Goal: Task Accomplishment & Management: Complete application form

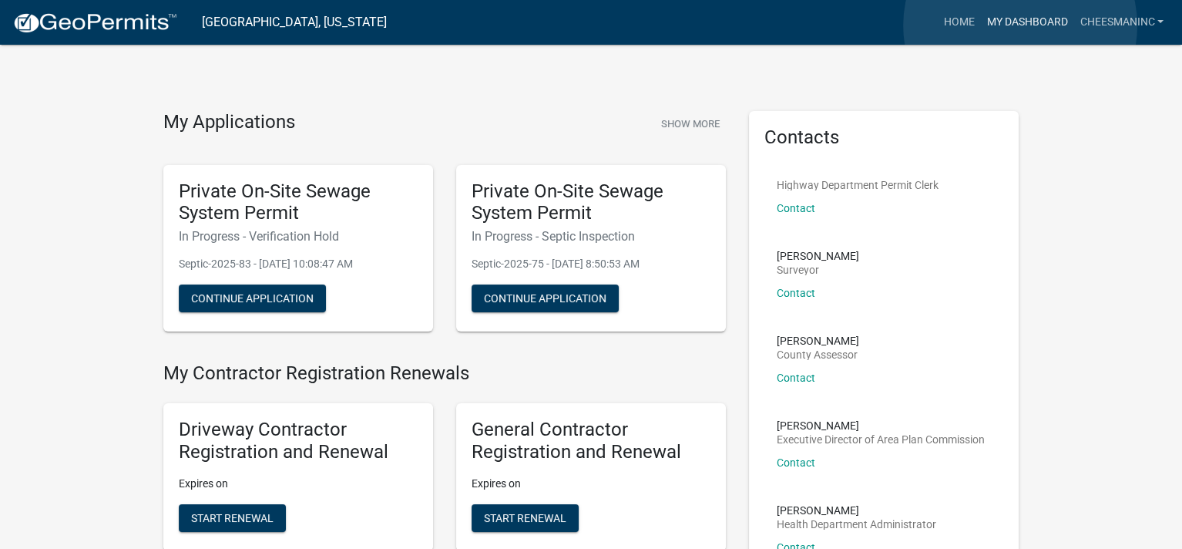
click at [1020, 25] on link "My Dashboard" at bounding box center [1026, 22] width 93 height 29
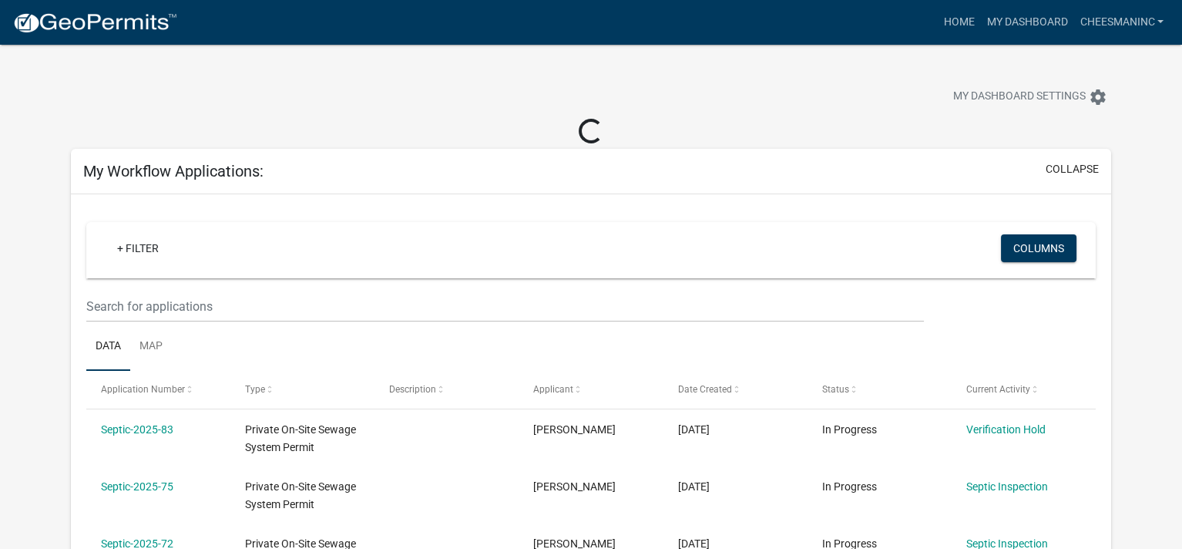
scroll to position [257, 0]
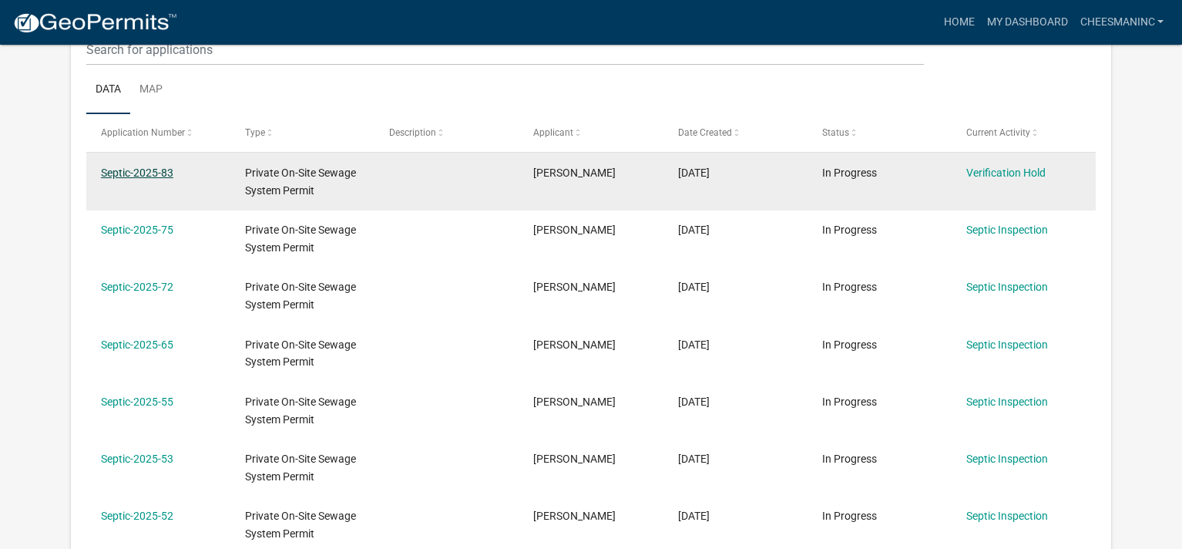
click at [157, 171] on link "Septic-2025-83" at bounding box center [137, 172] width 72 height 12
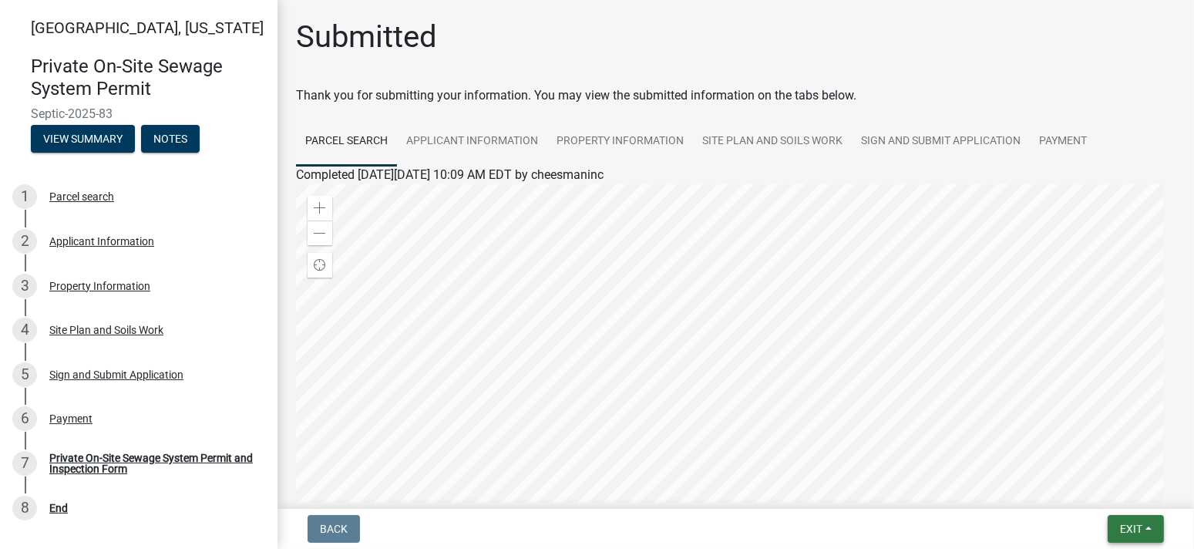
click at [1146, 530] on button "Exit" at bounding box center [1135, 529] width 56 height 28
click at [1113, 490] on button "Save & Exit" at bounding box center [1100, 488] width 123 height 37
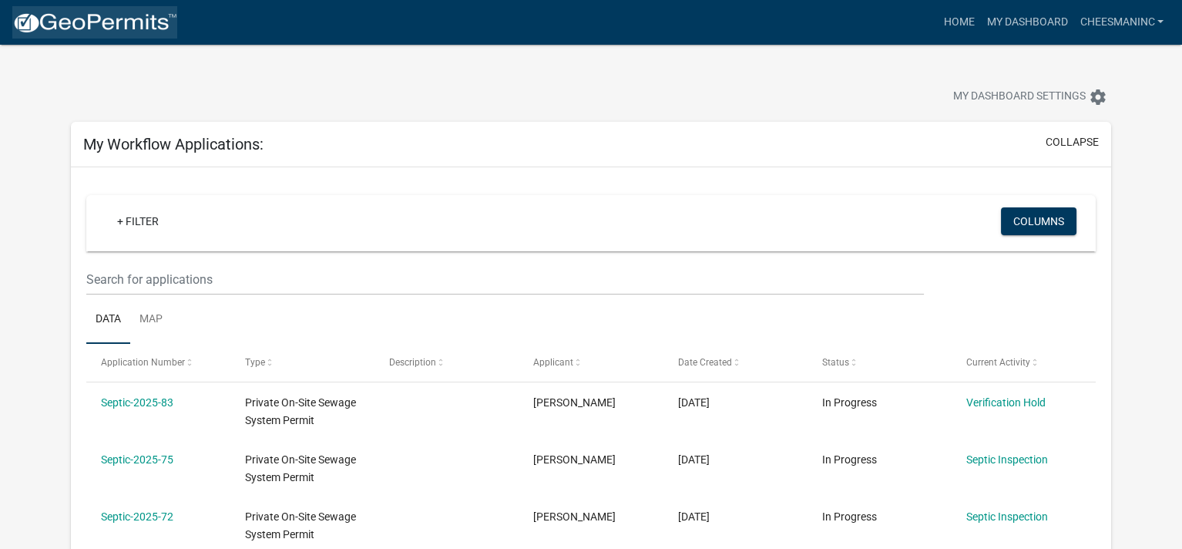
click at [77, 26] on img at bounding box center [94, 23] width 165 height 23
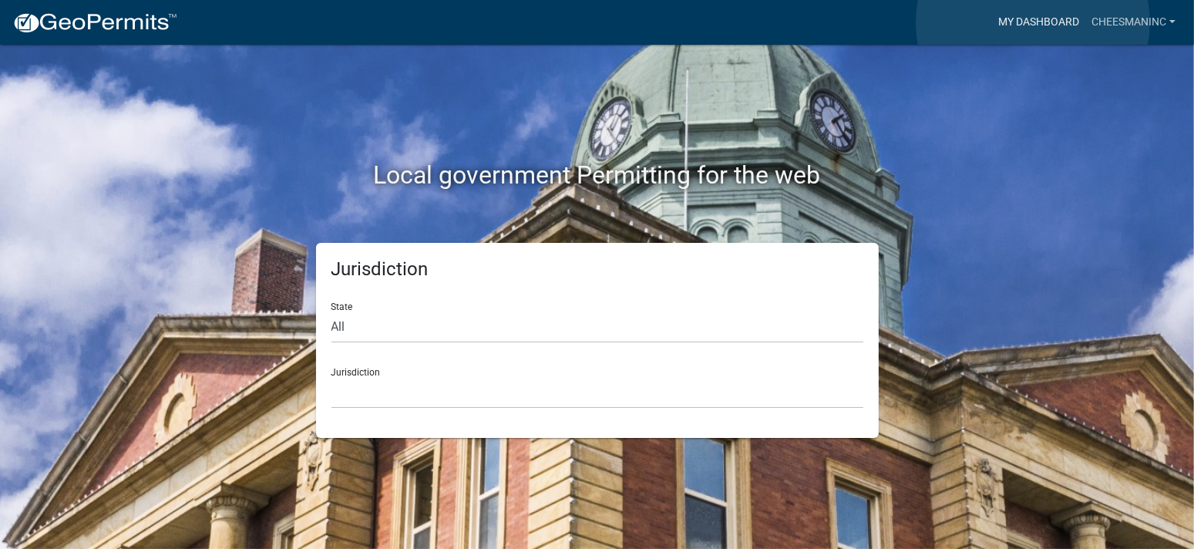
click at [1033, 22] on link "My Dashboard" at bounding box center [1038, 22] width 93 height 29
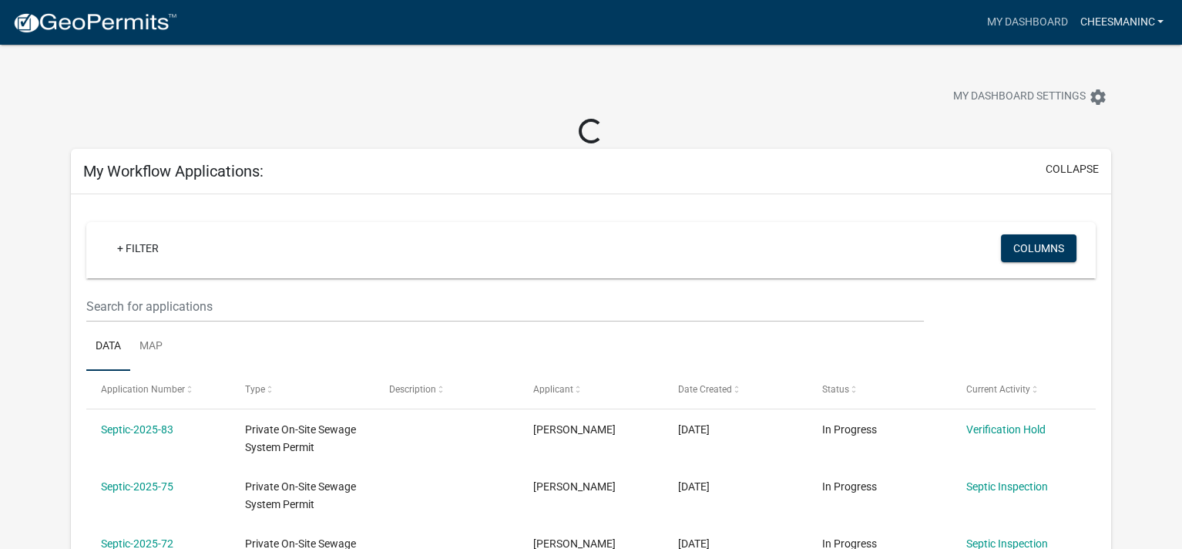
click at [1108, 18] on link "cheesmaninc" at bounding box center [1121, 22] width 96 height 29
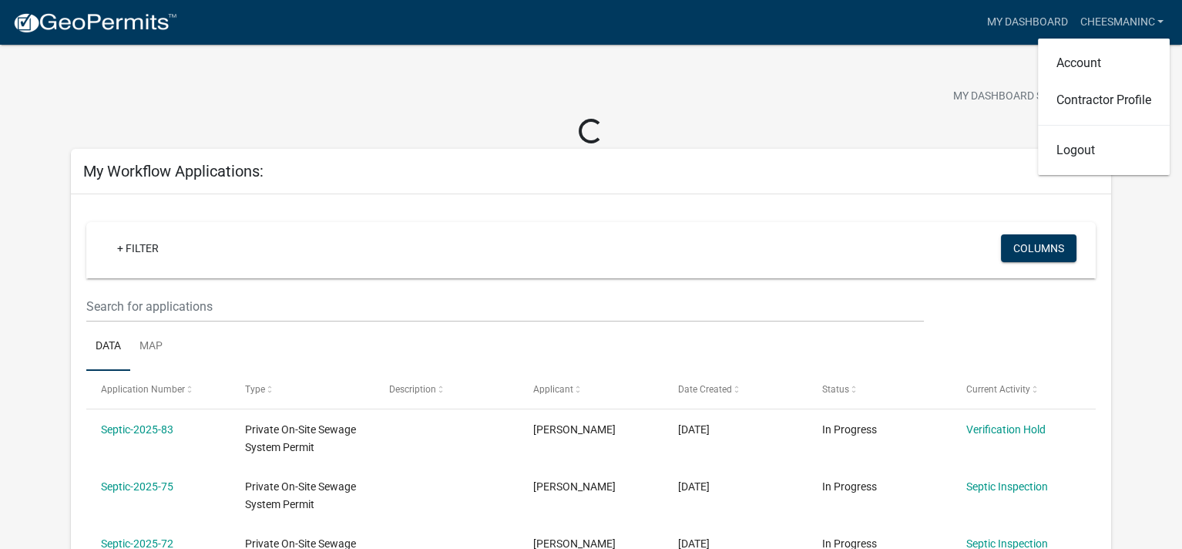
click at [568, 108] on div at bounding box center [369, 99] width 620 height 34
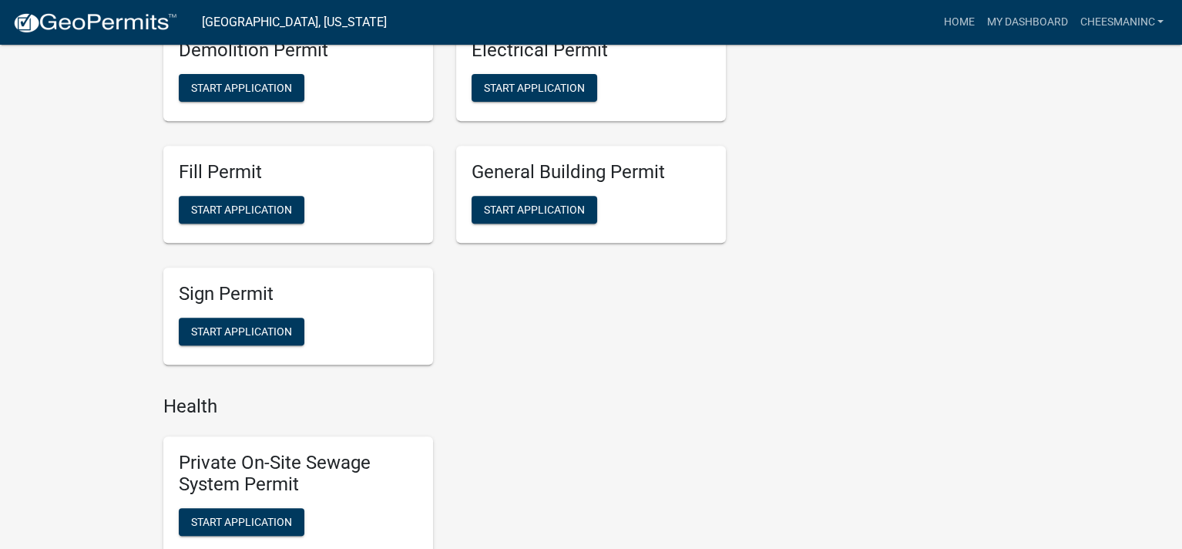
scroll to position [1284, 0]
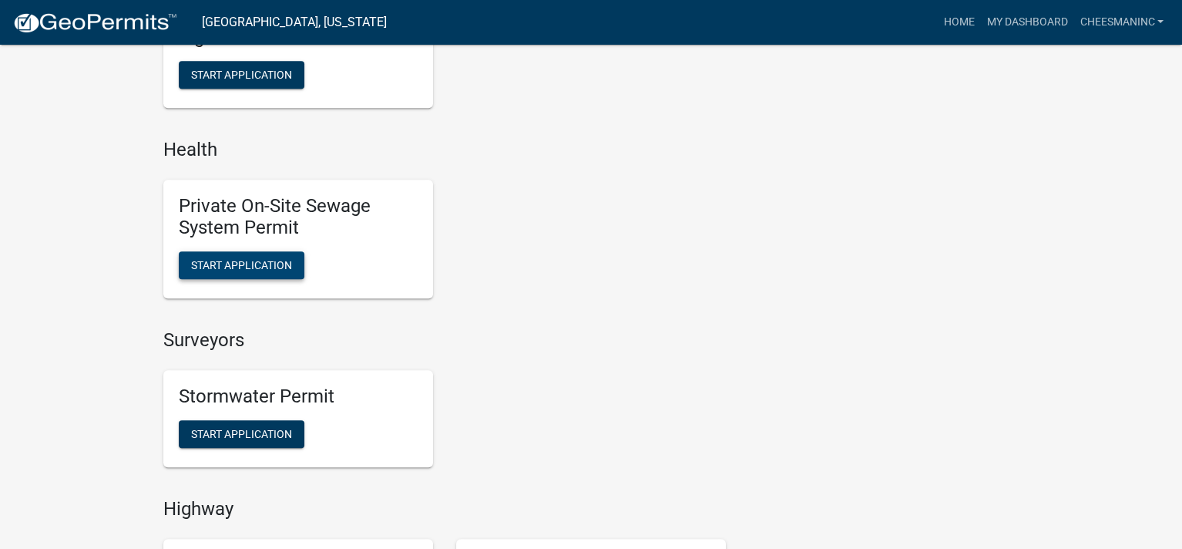
click at [230, 263] on span "Start Application" at bounding box center [241, 265] width 101 height 12
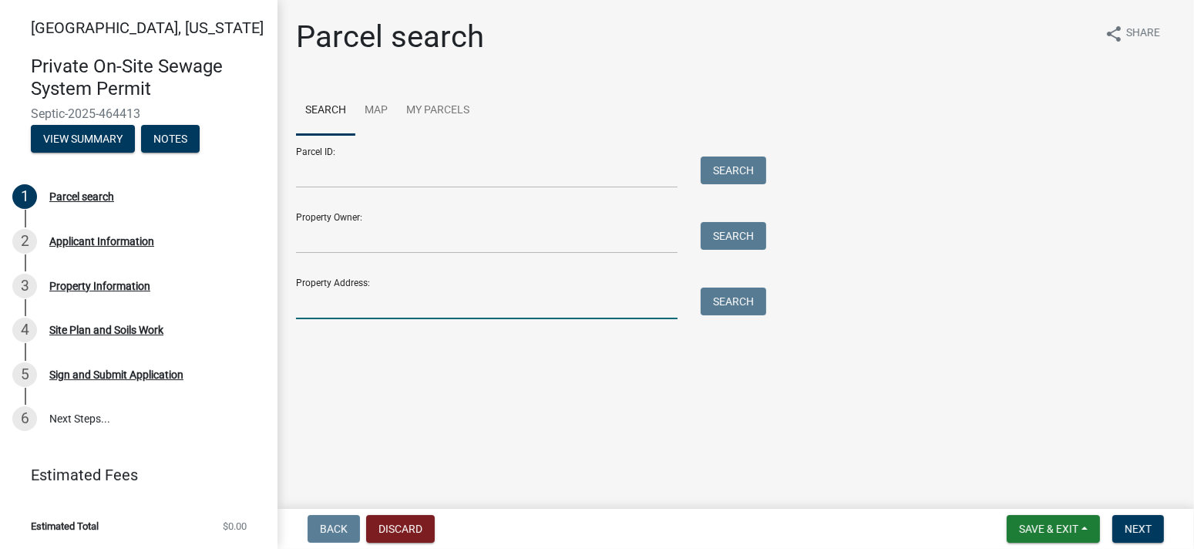
click at [316, 309] on input "Property Address:" at bounding box center [486, 303] width 381 height 32
type input "2377 [PERSON_NAME]"
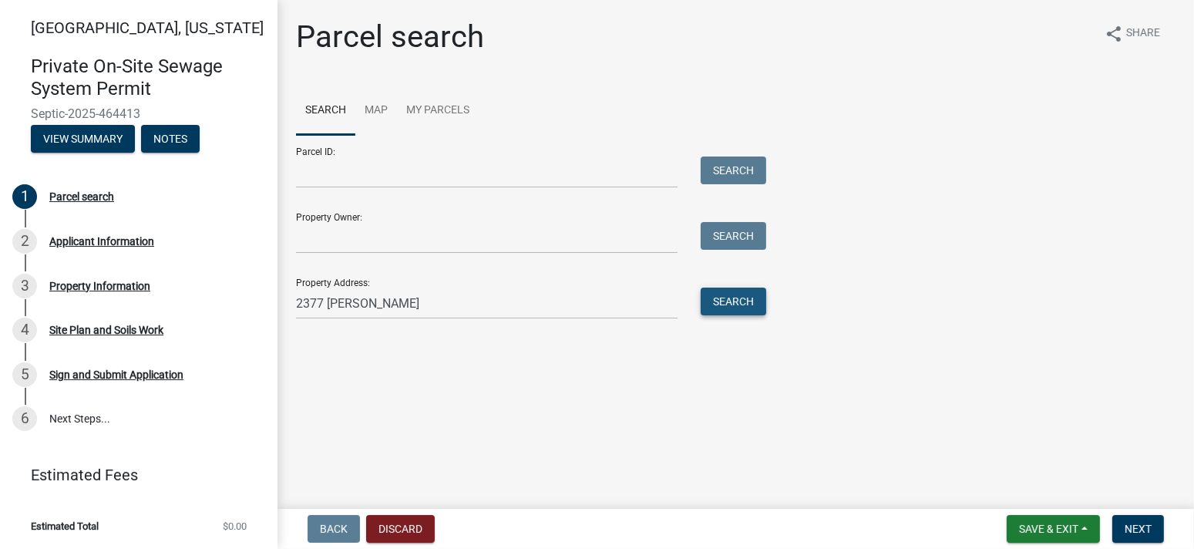
click at [752, 301] on button "Search" at bounding box center [732, 301] width 65 height 28
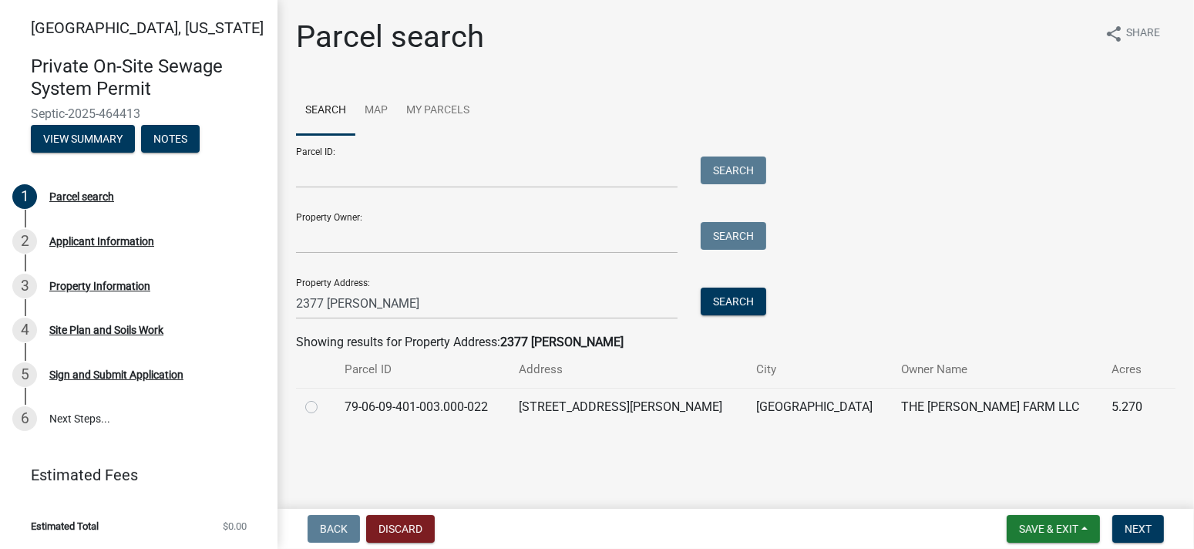
click at [324, 398] on label at bounding box center [324, 398] width 0 height 0
click at [324, 408] on input "radio" at bounding box center [329, 403] width 10 height 10
radio input "true"
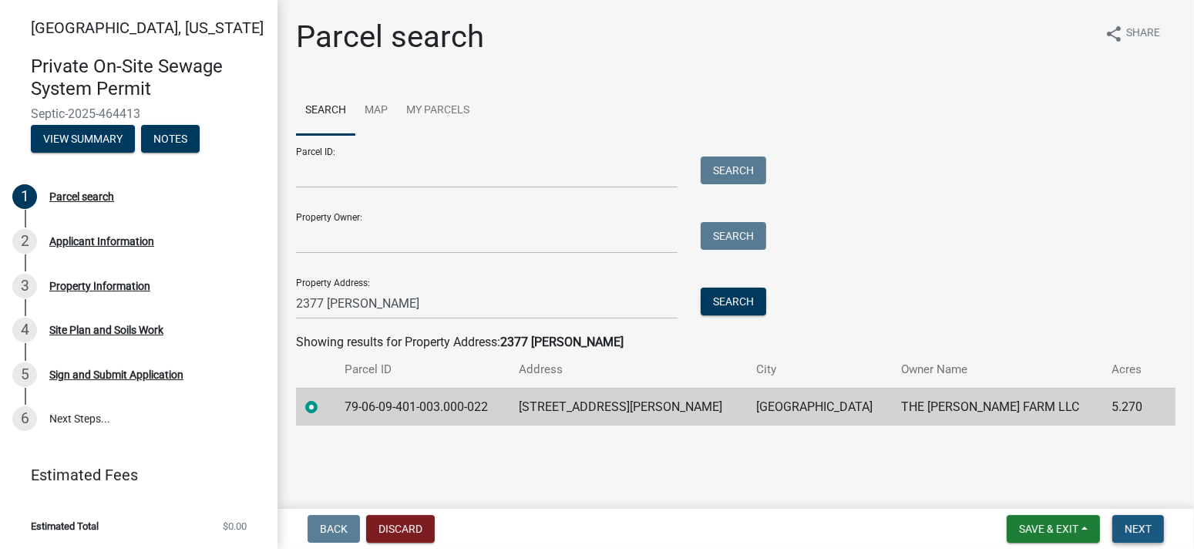
click at [1147, 531] on span "Next" at bounding box center [1137, 528] width 27 height 12
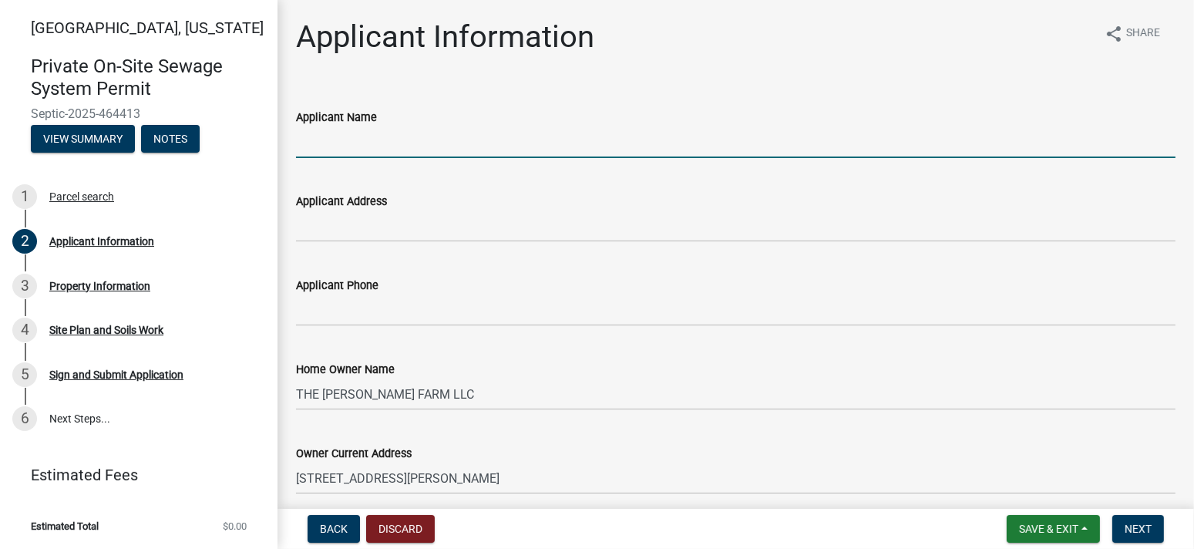
click at [361, 143] on input "Applicant Name" at bounding box center [735, 142] width 879 height 32
type input "[PERSON_NAME] Inc"
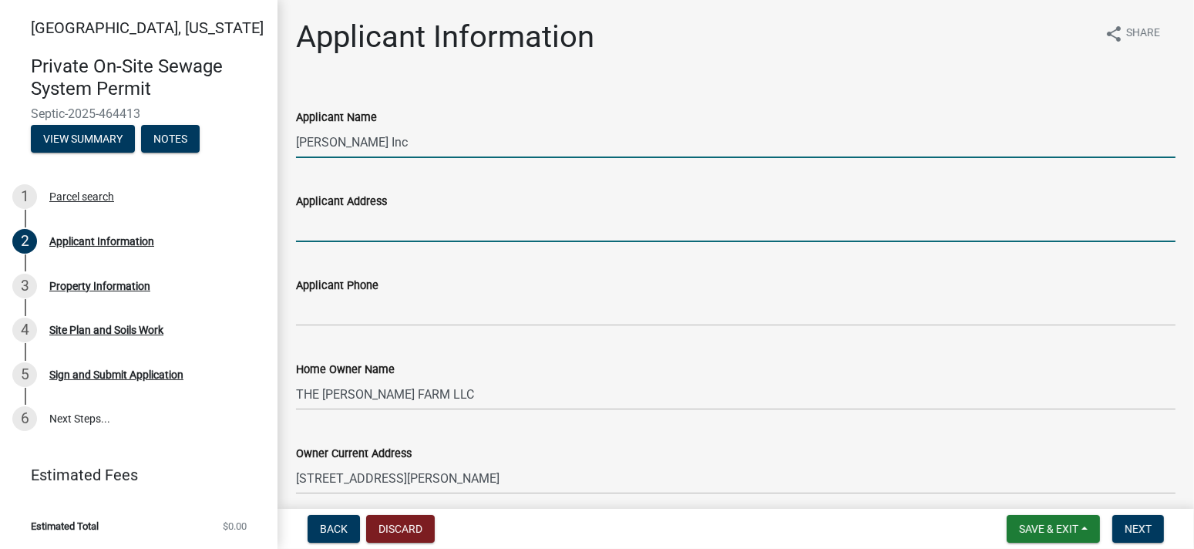
click at [368, 227] on input "Applicant Address" at bounding box center [735, 226] width 879 height 32
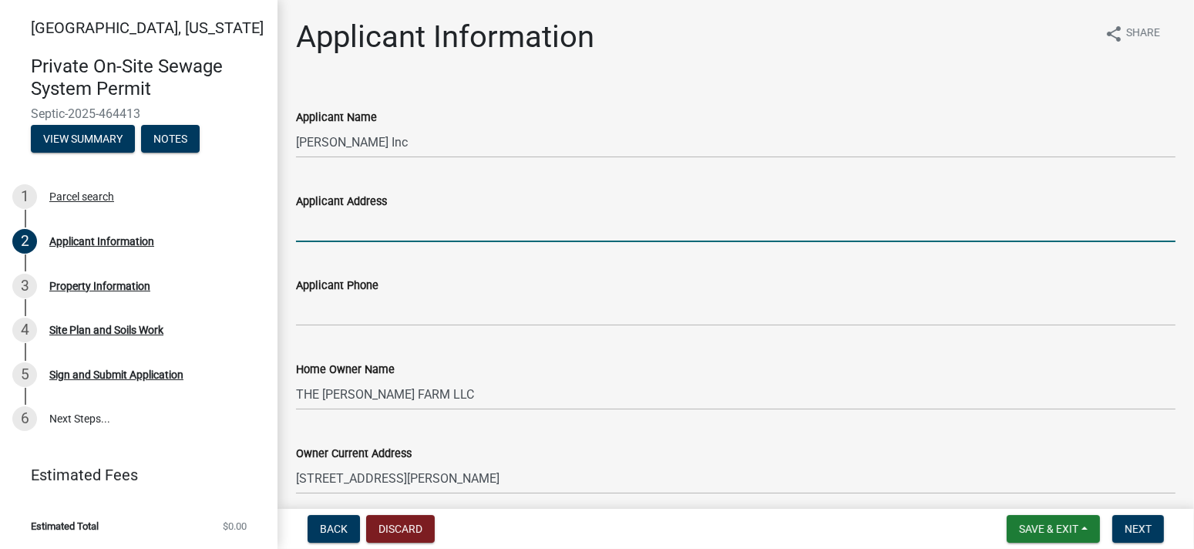
type input "PO Box 10"
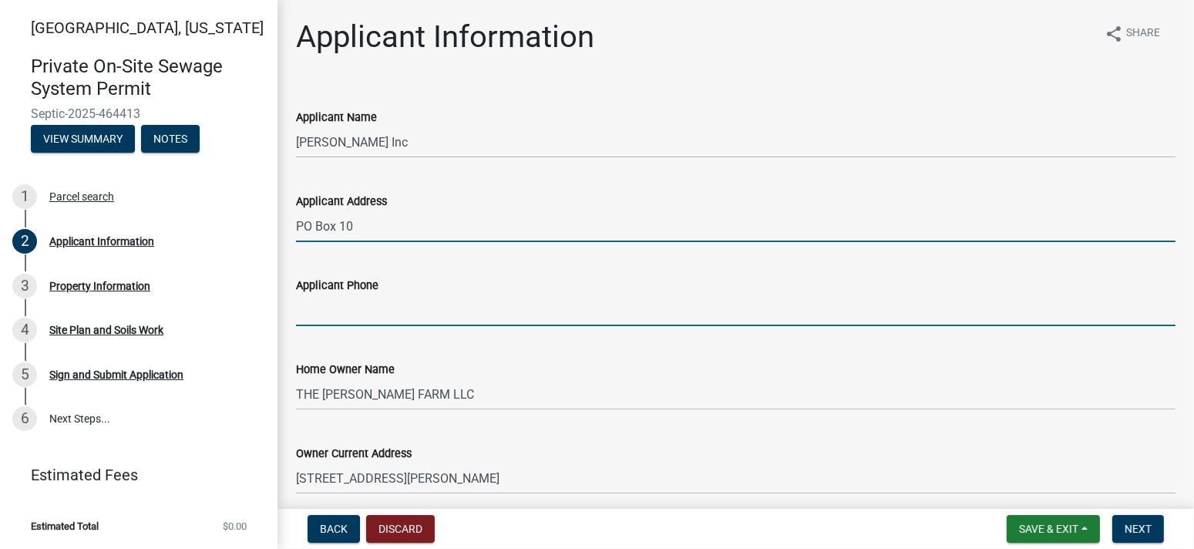
type input "7655722550"
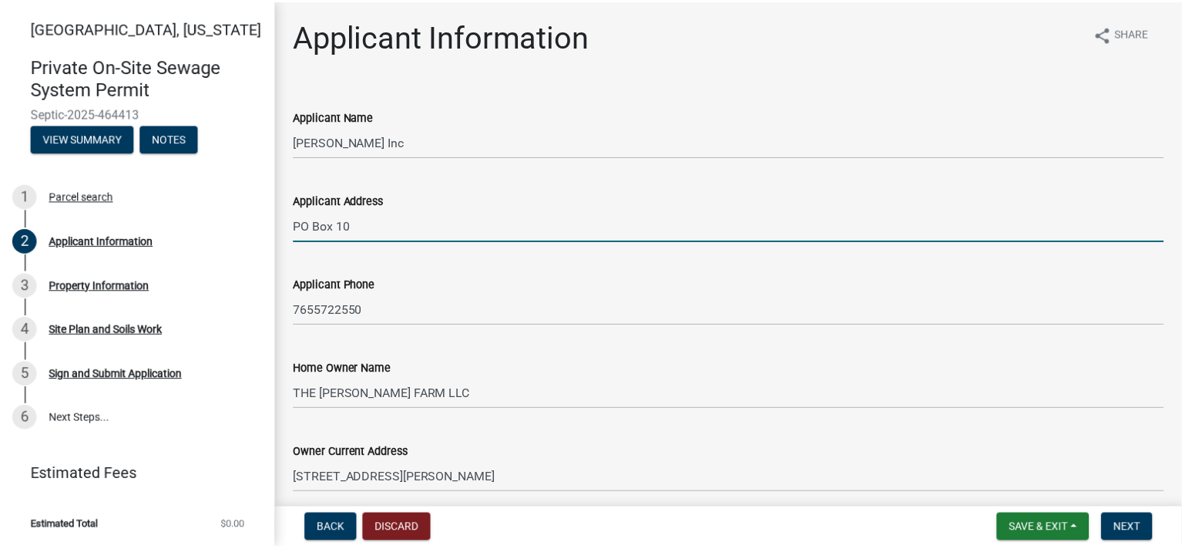
scroll to position [257, 0]
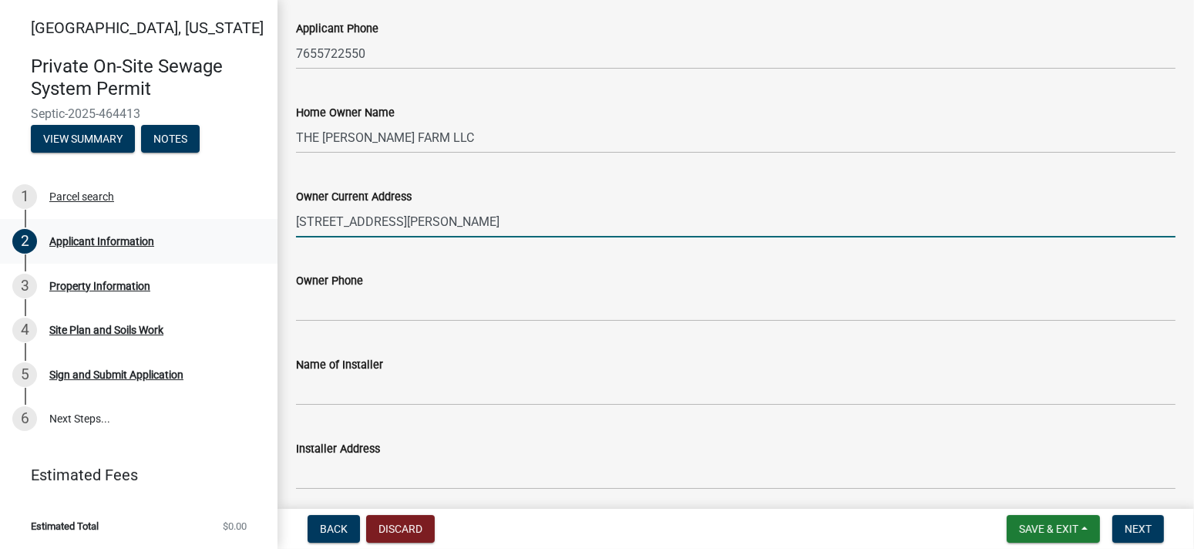
drag, startPoint x: 455, startPoint y: 220, endPoint x: 240, endPoint y: 223, distance: 215.8
click at [240, 223] on div "Tippecanoe County, Indiana Private On-Site Sewage System Permit Septic-2025-464…" at bounding box center [597, 274] width 1194 height 549
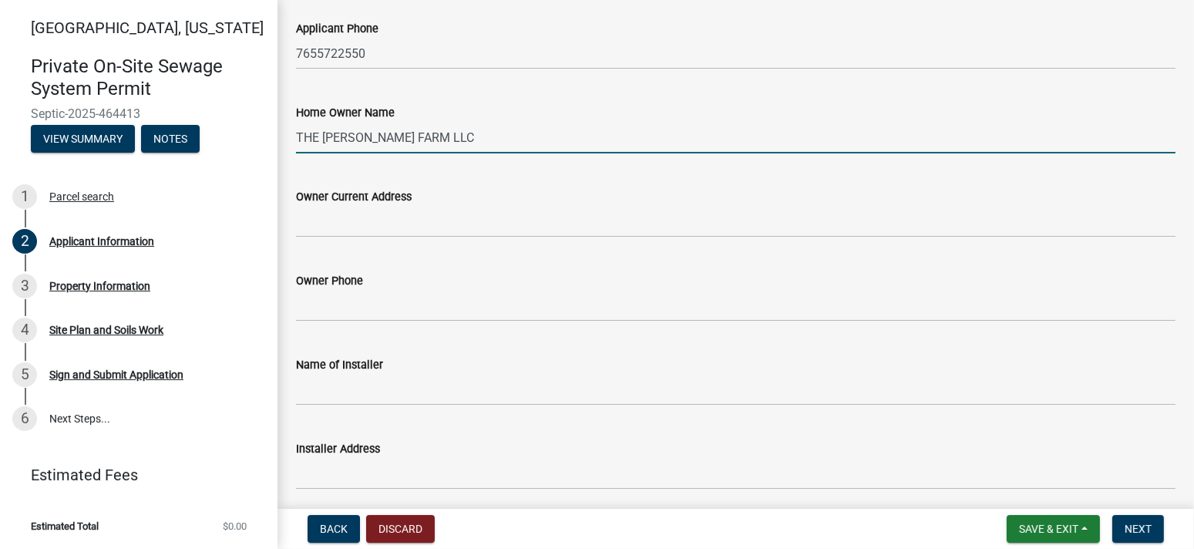
click at [452, 136] on input "THE GATTEN FARM LLC" at bounding box center [735, 138] width 879 height 32
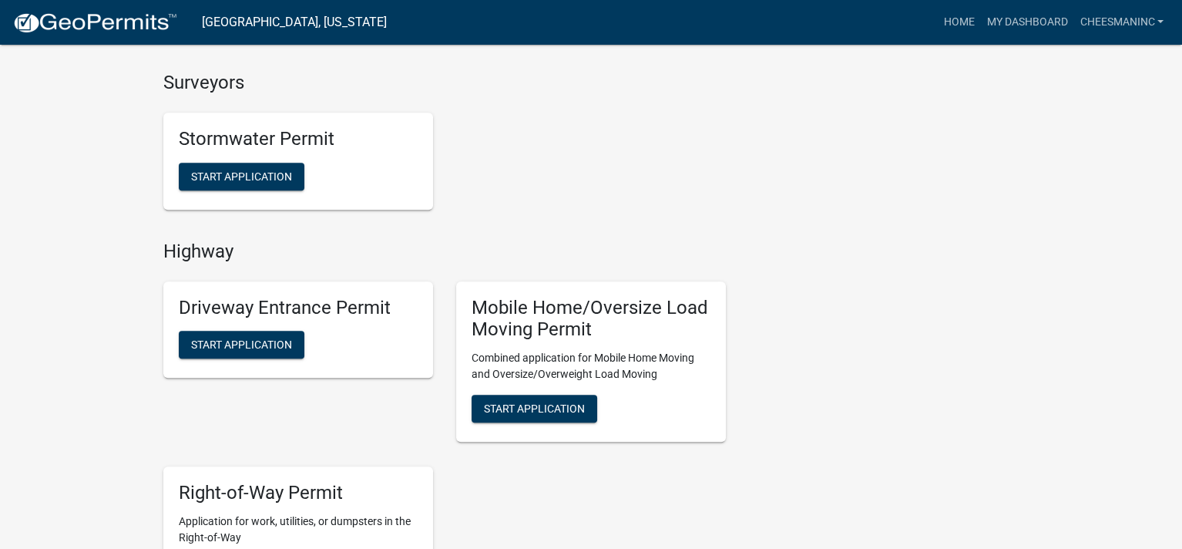
scroll to position [1284, 0]
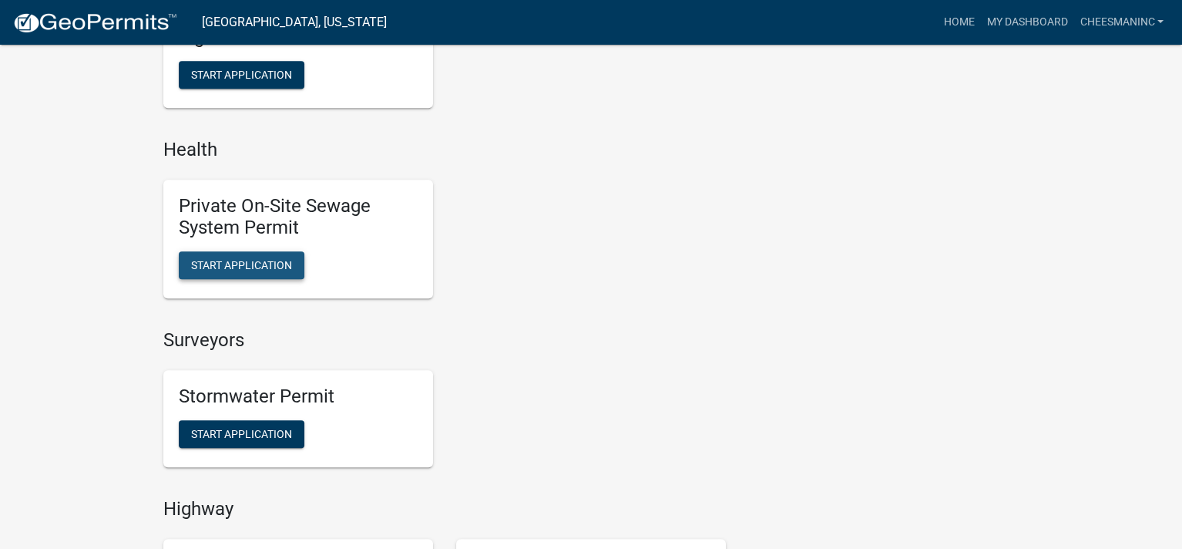
click at [254, 265] on span "Start Application" at bounding box center [241, 265] width 101 height 12
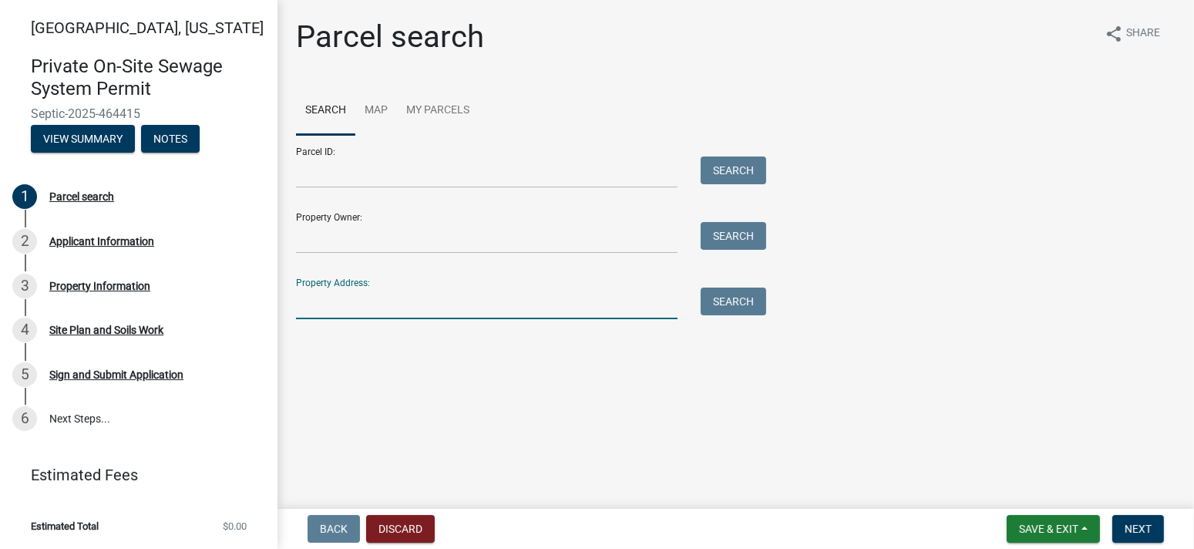
click at [376, 314] on input "Property Address:" at bounding box center [486, 303] width 381 height 32
type input "2377 gatten"
click at [738, 301] on button "Search" at bounding box center [732, 301] width 65 height 28
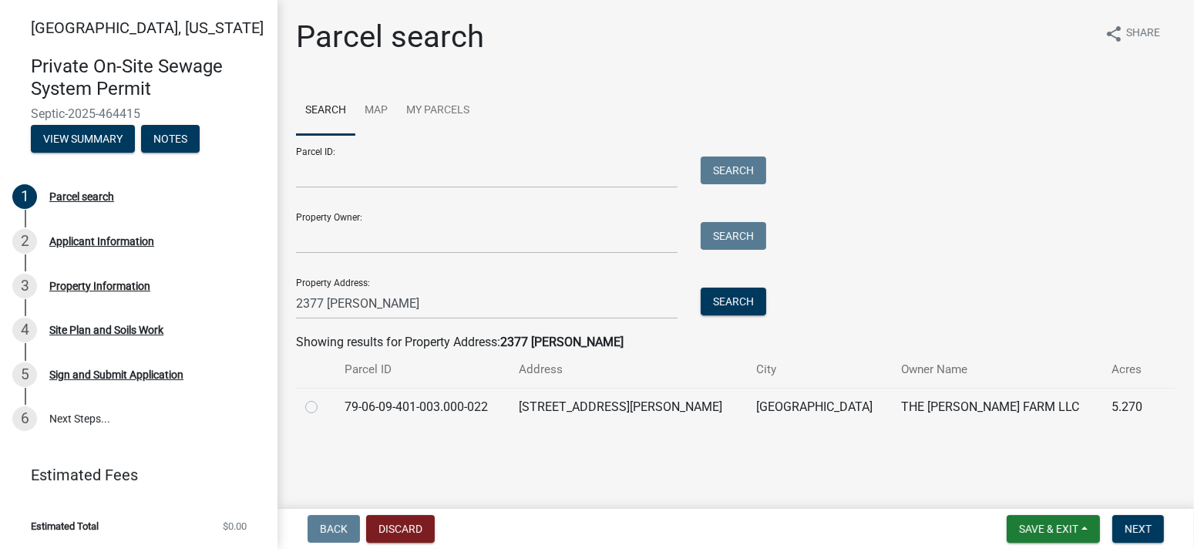
click at [324, 398] on label at bounding box center [324, 398] width 0 height 0
click at [324, 404] on input "radio" at bounding box center [329, 403] width 10 height 10
radio input "true"
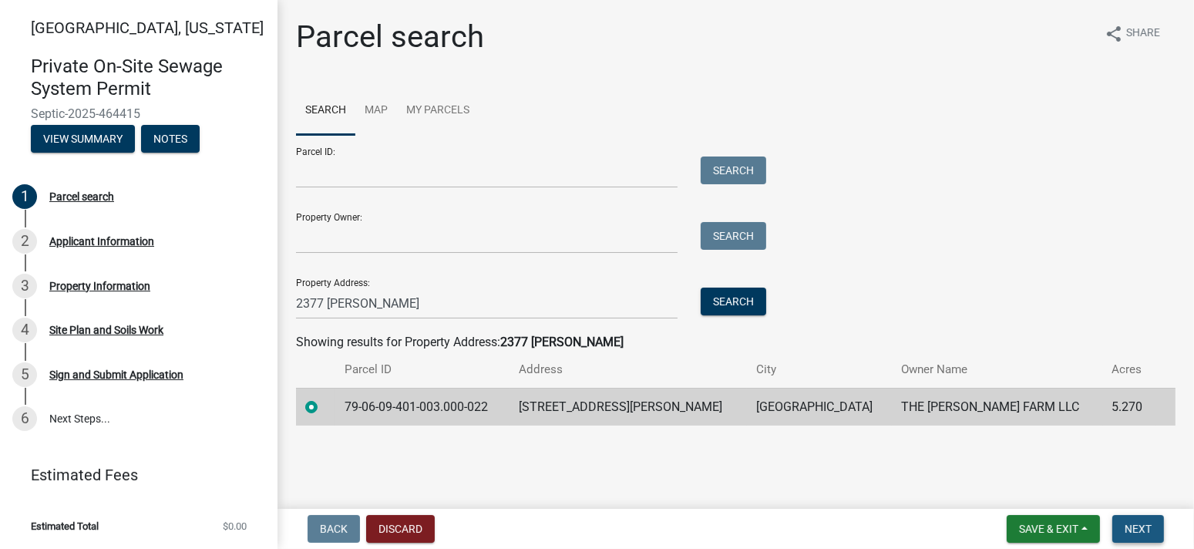
click at [1156, 528] on button "Next" at bounding box center [1138, 529] width 52 height 28
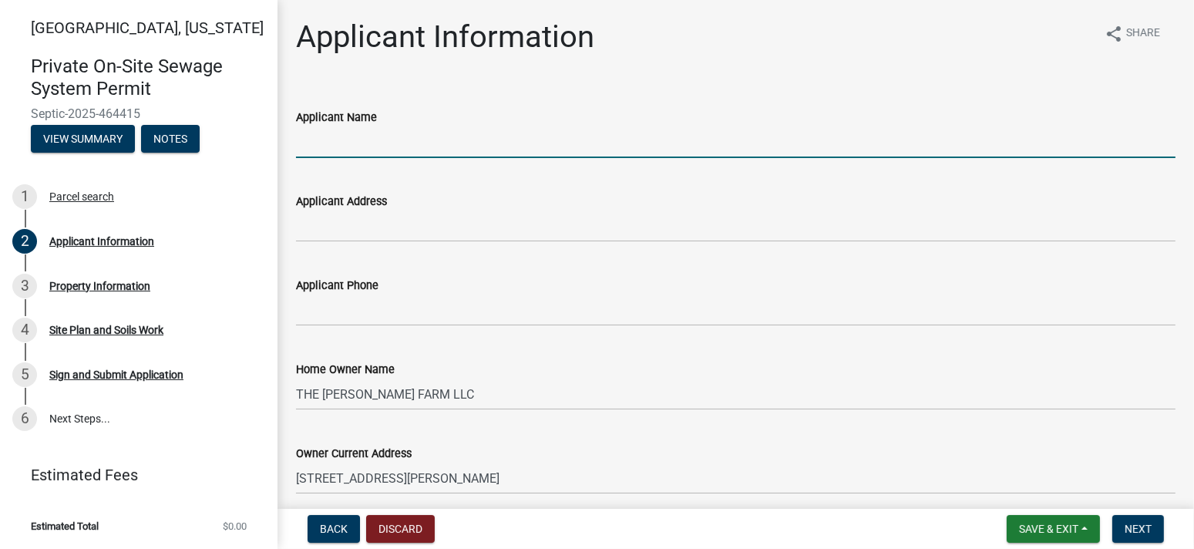
click at [441, 150] on input "Applicant Name" at bounding box center [735, 142] width 879 height 32
type input "[PERSON_NAME] Inc"
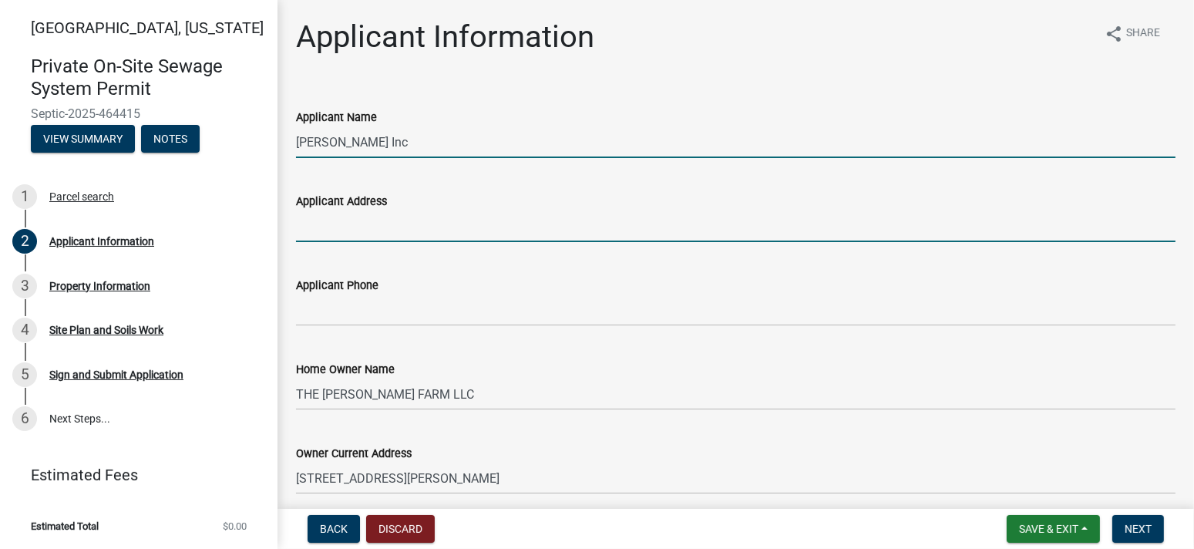
click at [391, 227] on input "Applicant Address" at bounding box center [735, 226] width 879 height 32
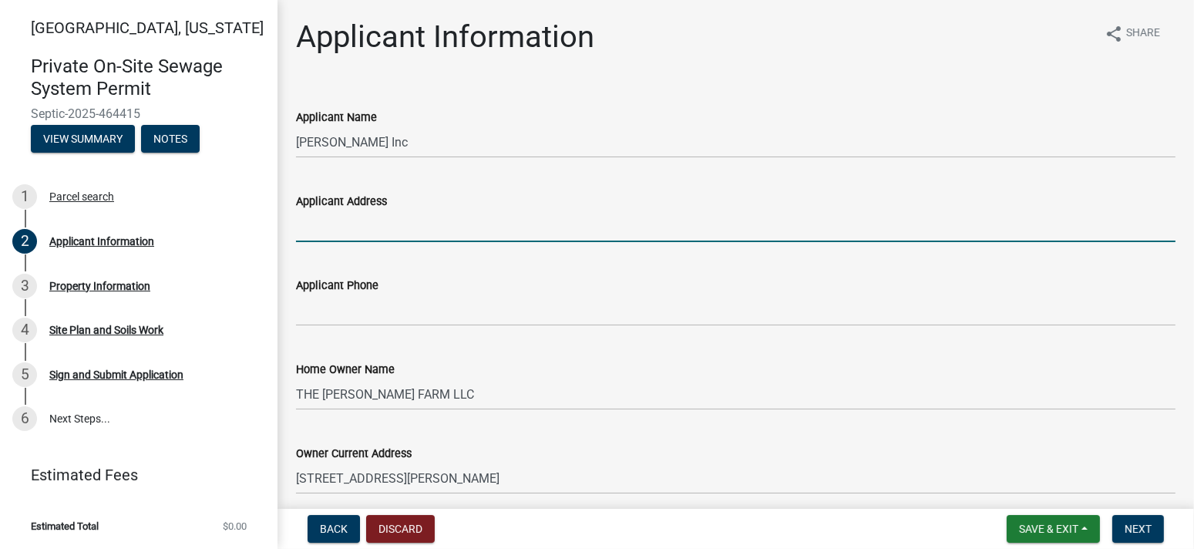
type input "PO Box 10"
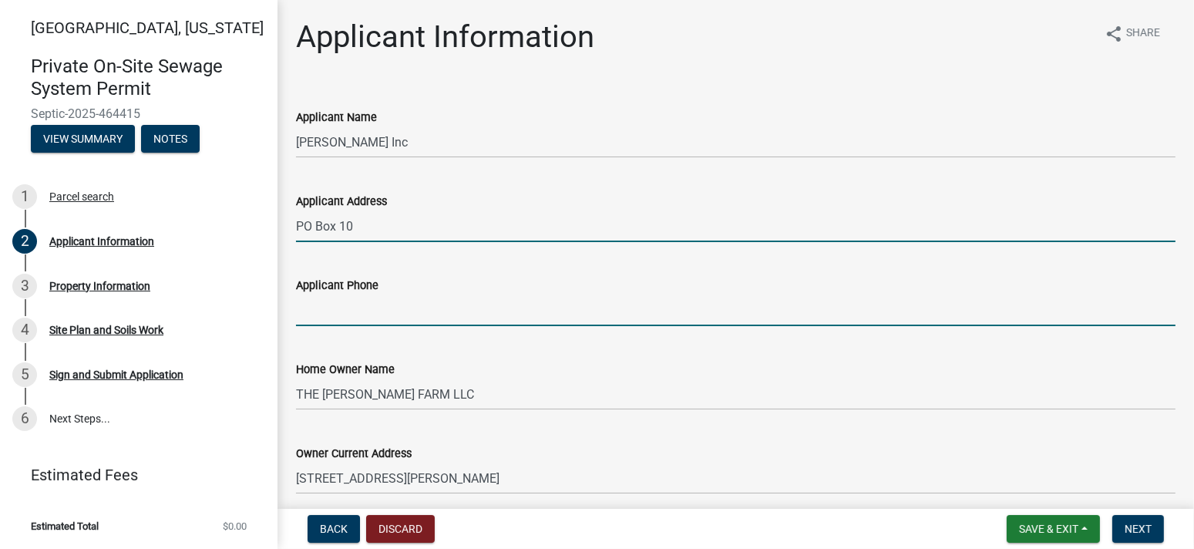
type input "7655722550"
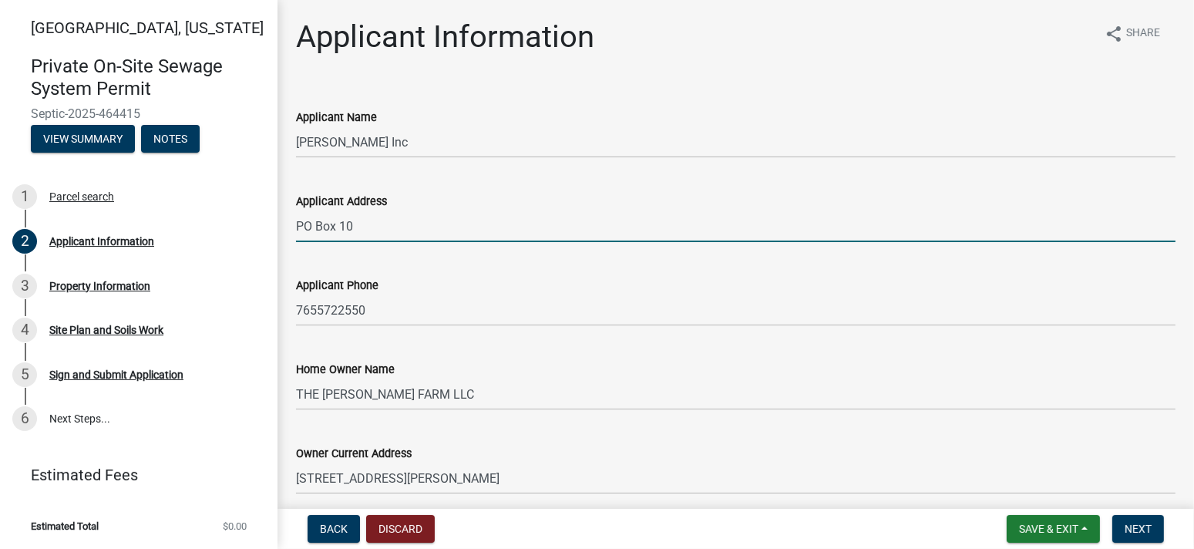
scroll to position [257, 0]
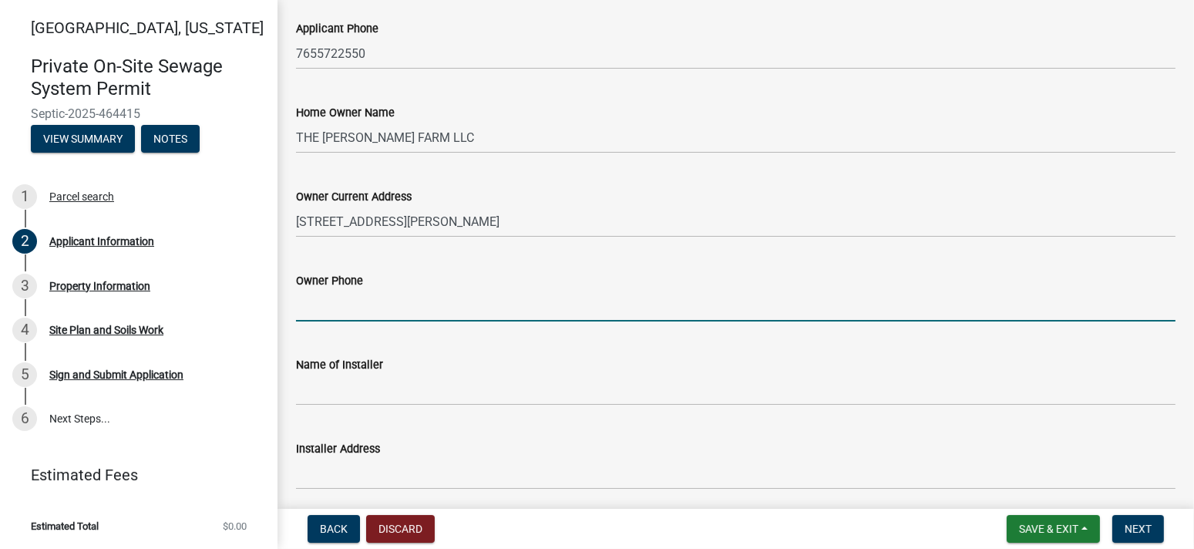
click at [364, 312] on input "Owner Phone" at bounding box center [735, 306] width 879 height 32
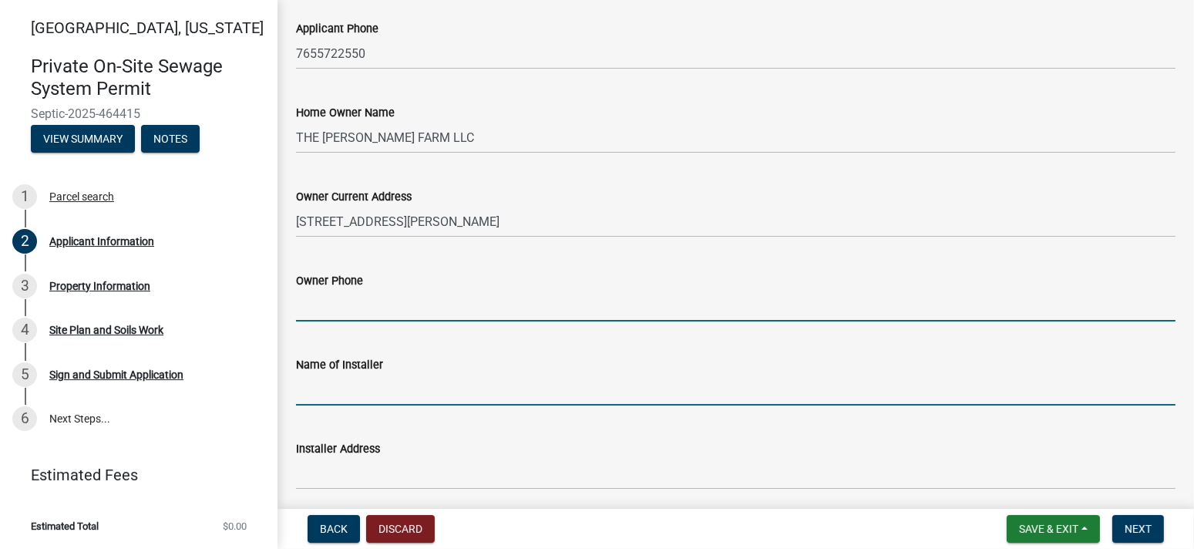
click at [324, 396] on input "Name of Installer" at bounding box center [735, 390] width 879 height 32
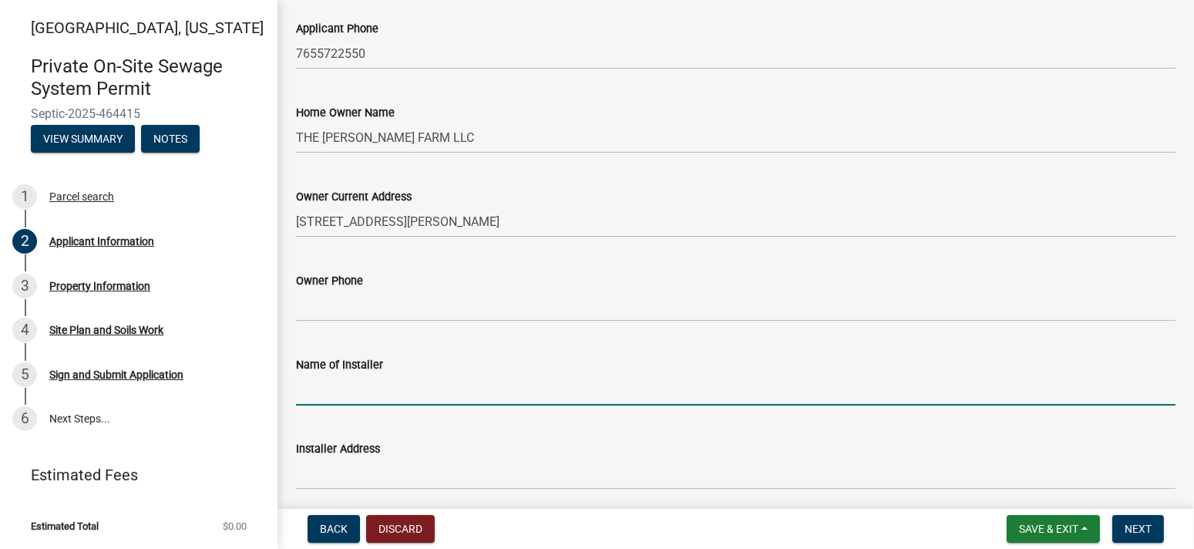
type input "[PERSON_NAME] Inc"
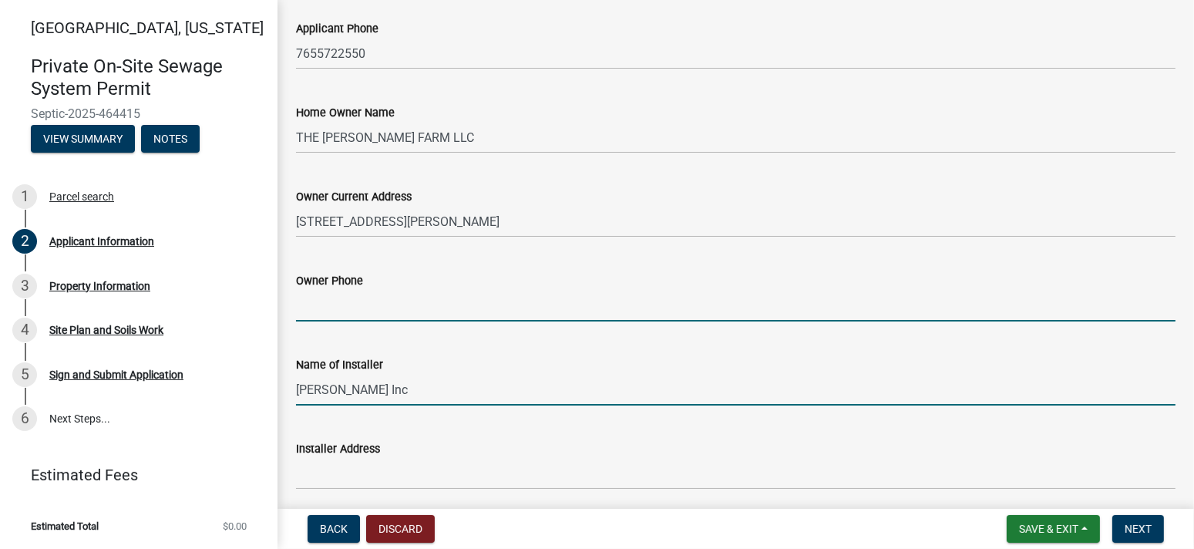
type input "7655722550"
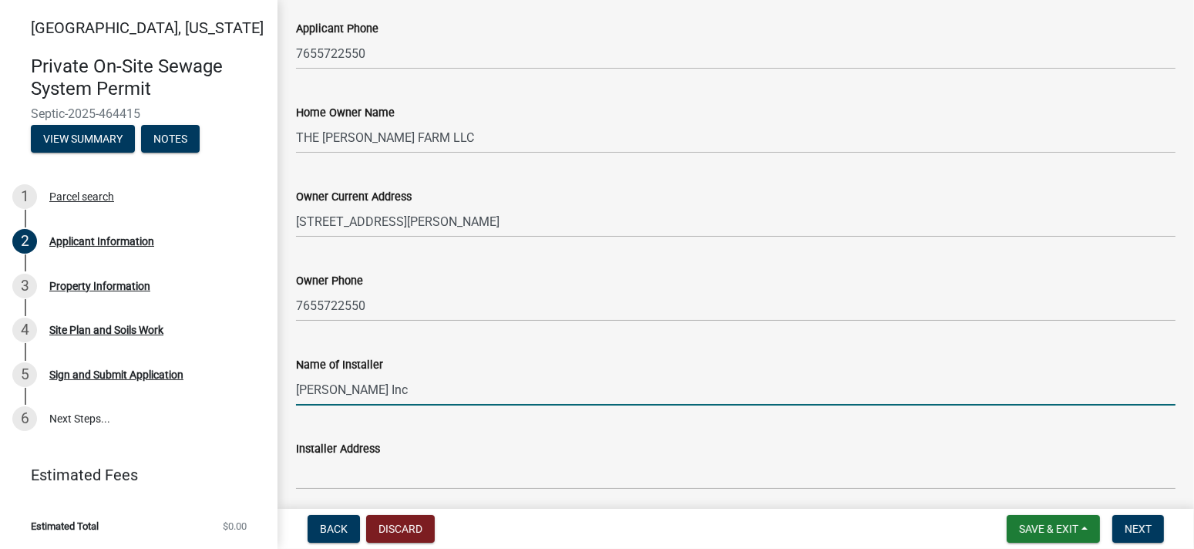
scroll to position [483, 0]
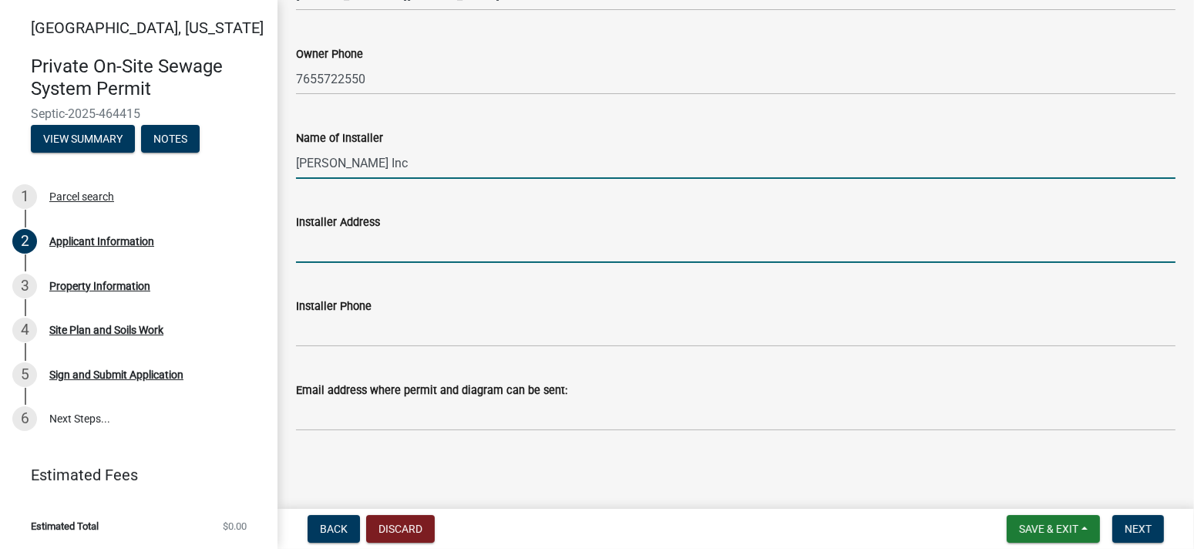
click at [320, 247] on input "Installer Address" at bounding box center [735, 247] width 879 height 32
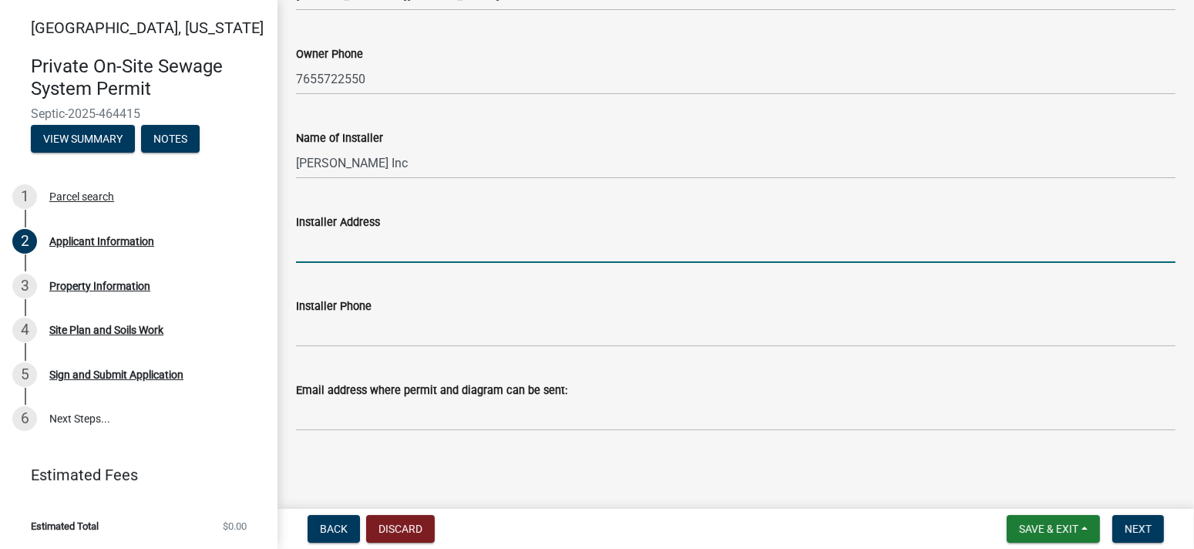
type input "PO Box 10"
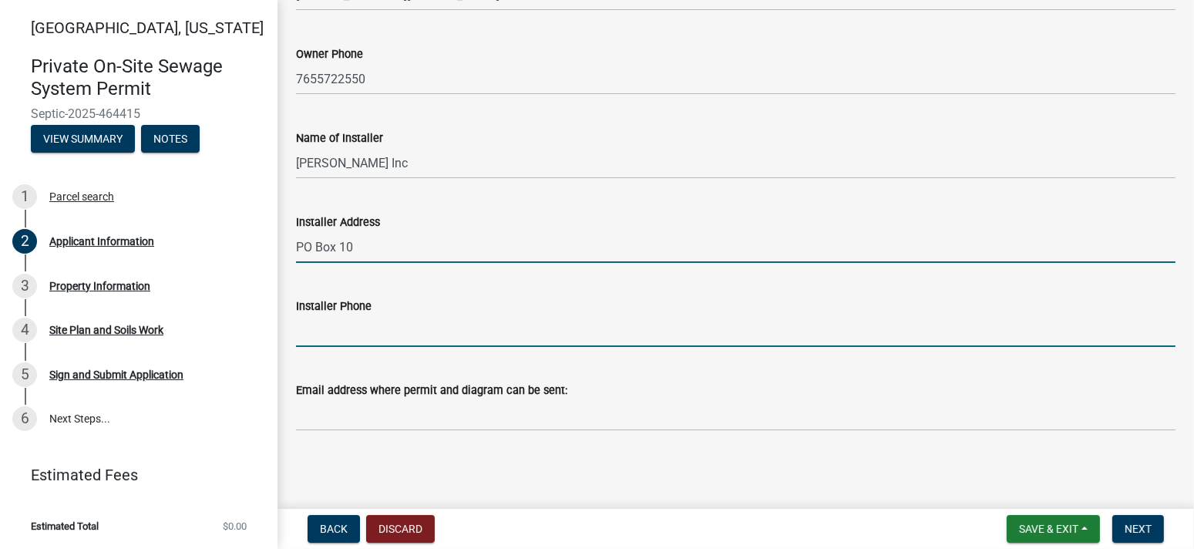
type input "7655722550"
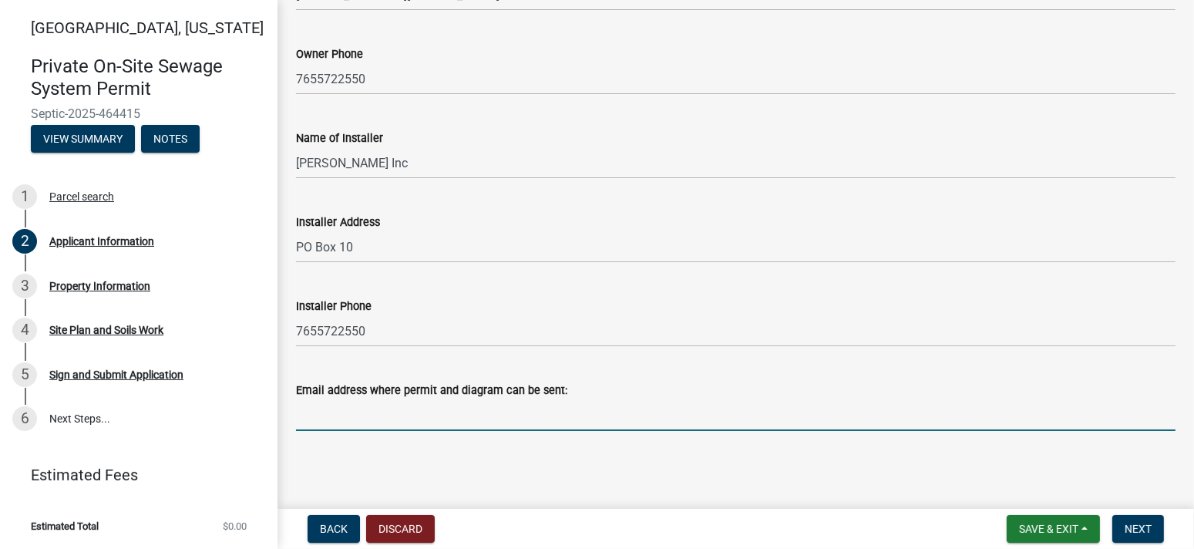
click at [328, 425] on input "Email address where permit and diagram can be sent:" at bounding box center [735, 415] width 879 height 32
type input "[EMAIL_ADDRESS][DOMAIN_NAME]"
click at [1151, 526] on span "Next" at bounding box center [1137, 528] width 27 height 12
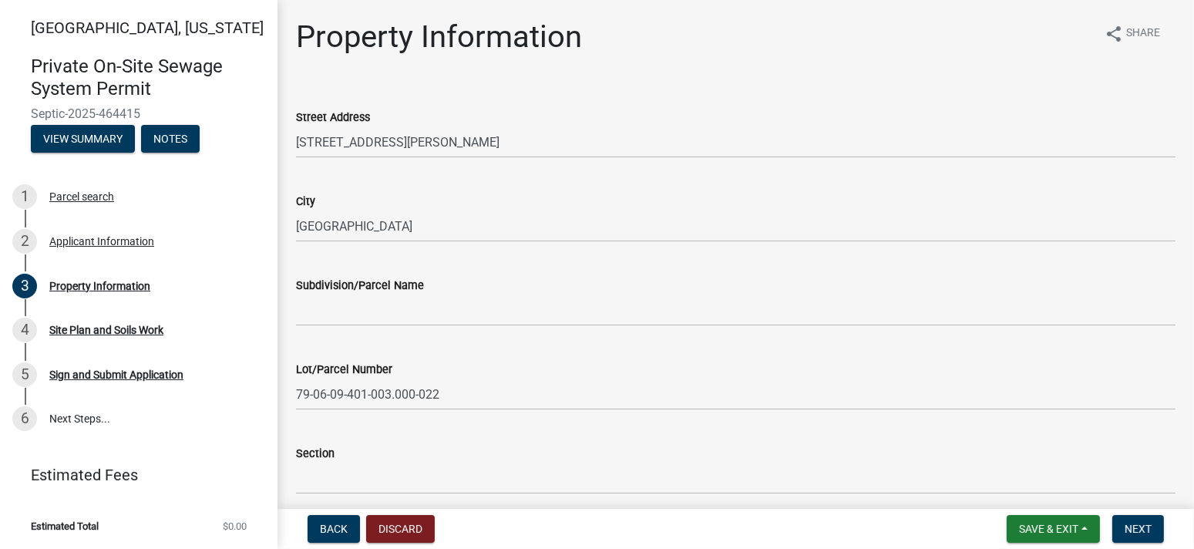
scroll to position [257, 0]
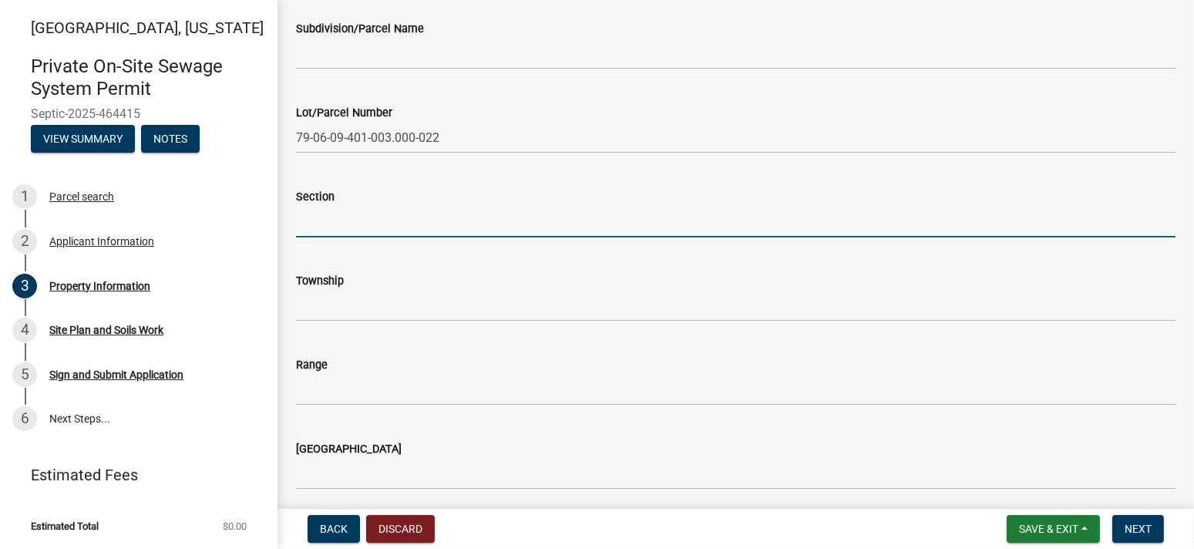
click at [359, 234] on input "Section" at bounding box center [735, 222] width 879 height 32
type input "9"
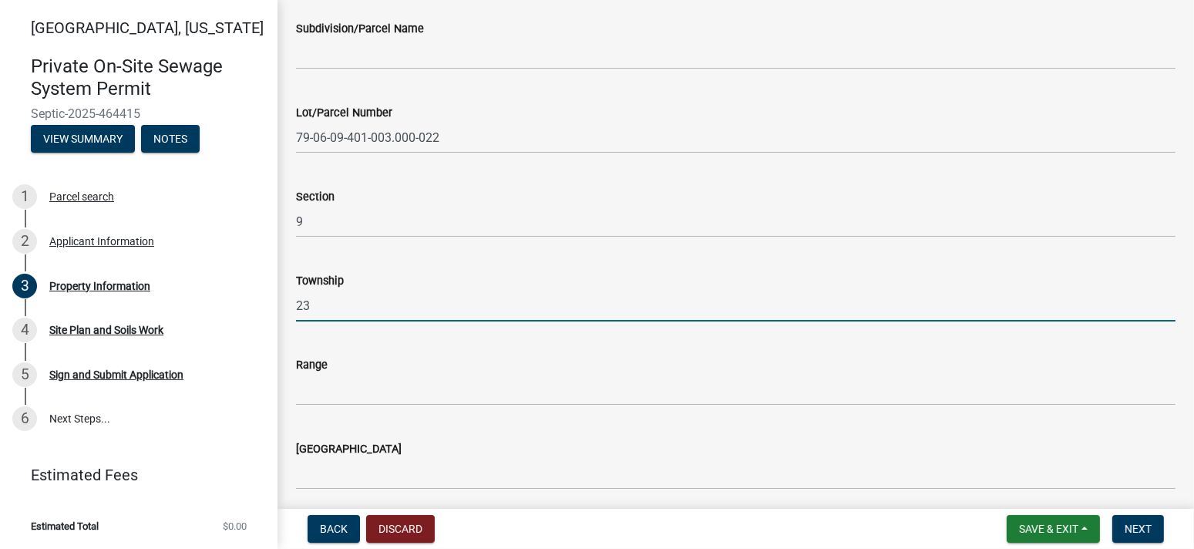
type input "23"
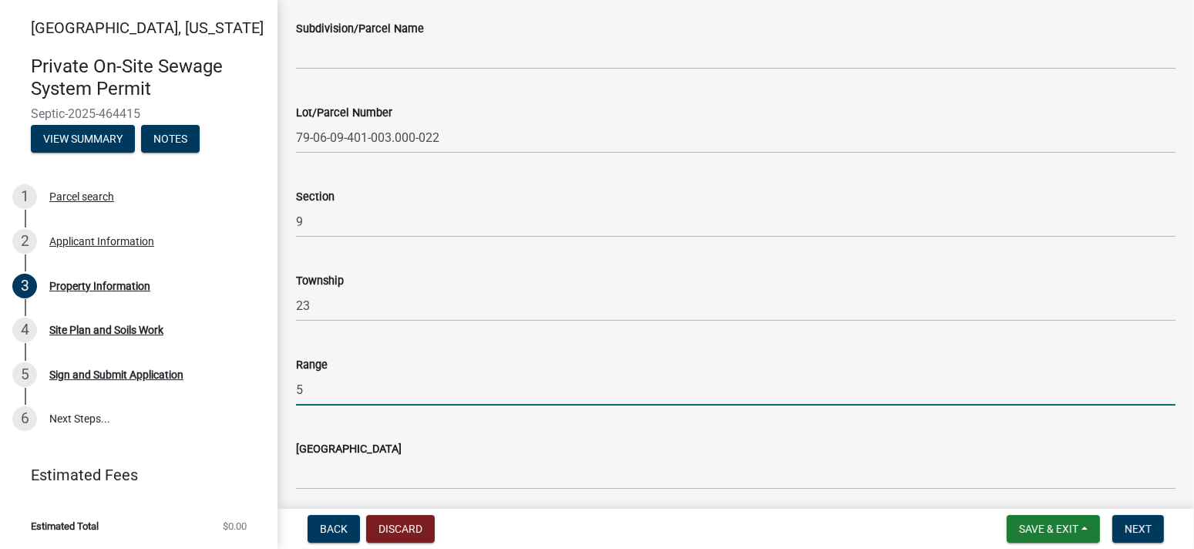
type input "5"
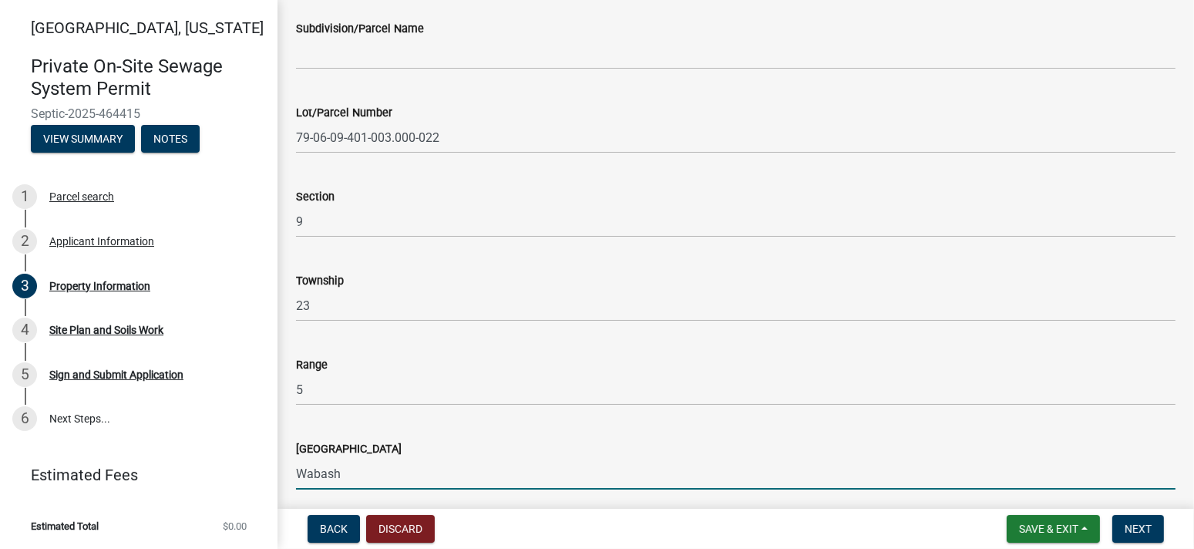
scroll to position [513, 0]
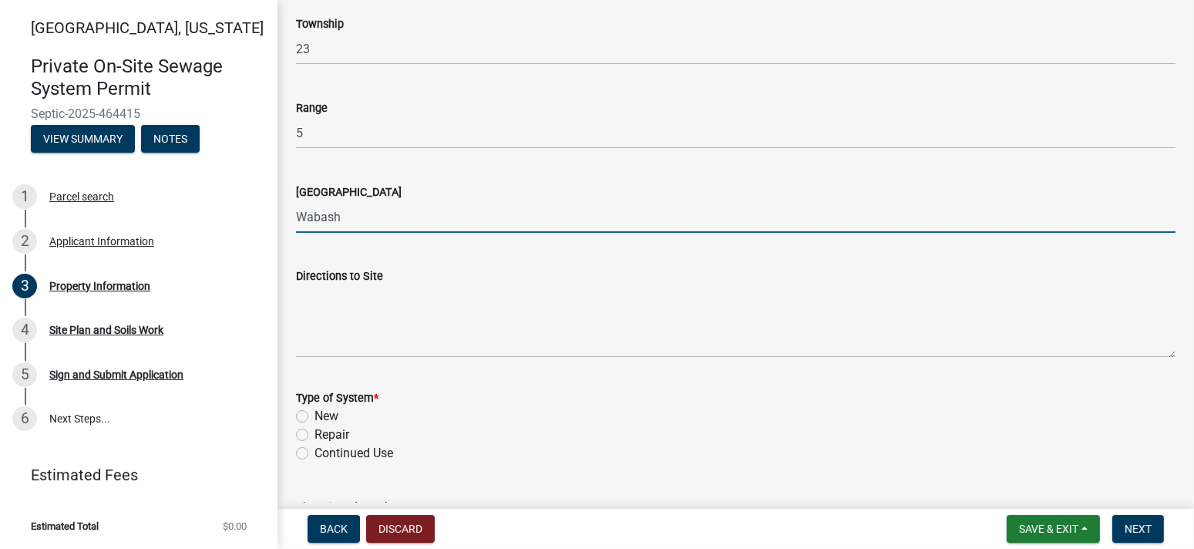
type input "Wabash"
click at [314, 413] on label "New" at bounding box center [326, 416] width 24 height 18
click at [314, 413] on input "New" at bounding box center [319, 412] width 10 height 10
radio input "true"
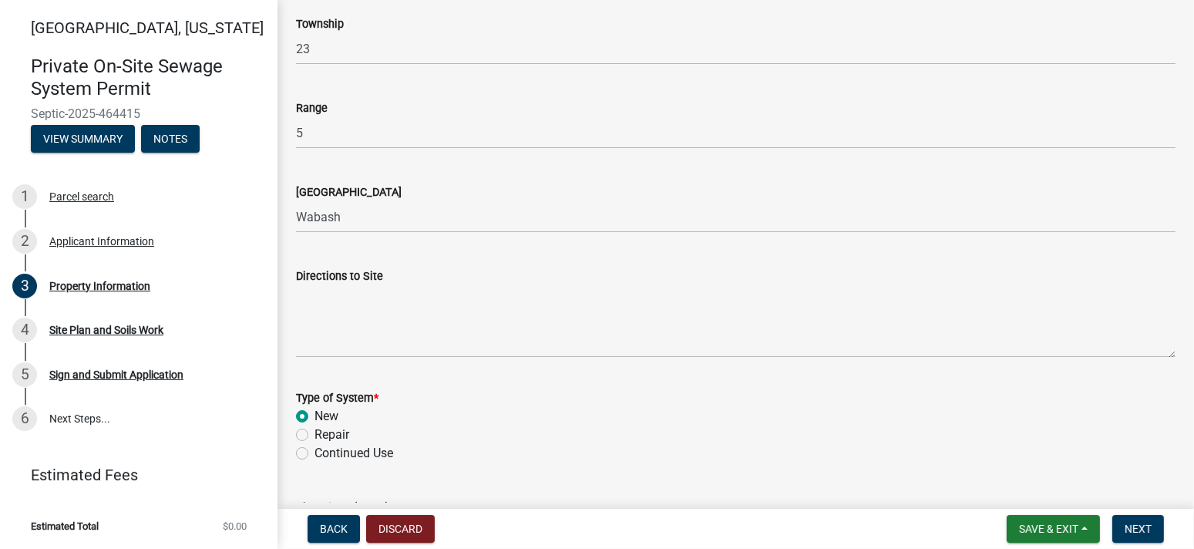
scroll to position [771, 0]
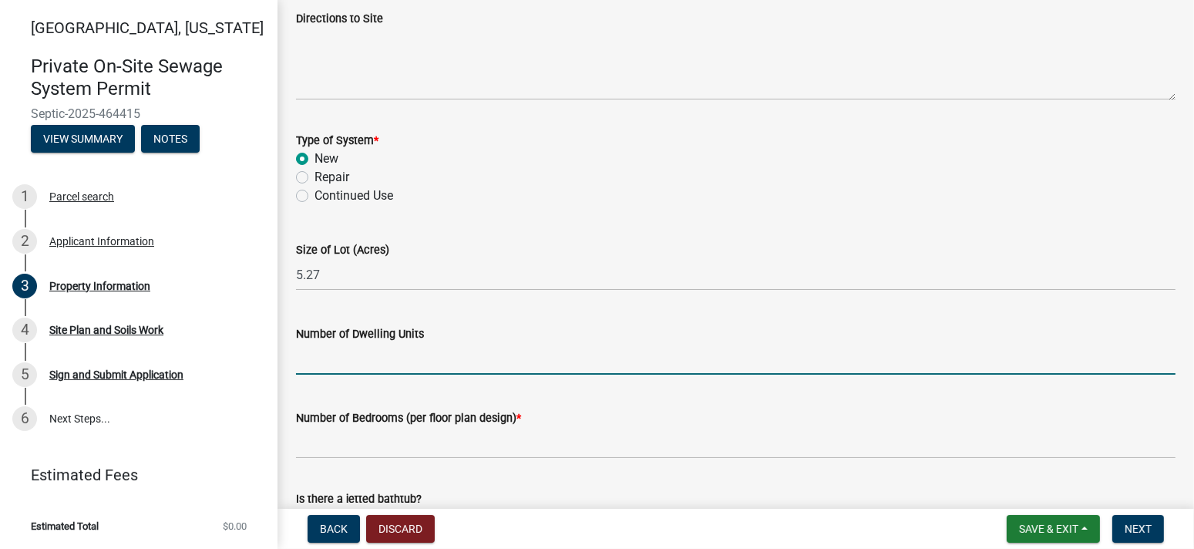
click at [395, 368] on input "Number of Dwelling Units" at bounding box center [735, 359] width 879 height 32
type input "1"
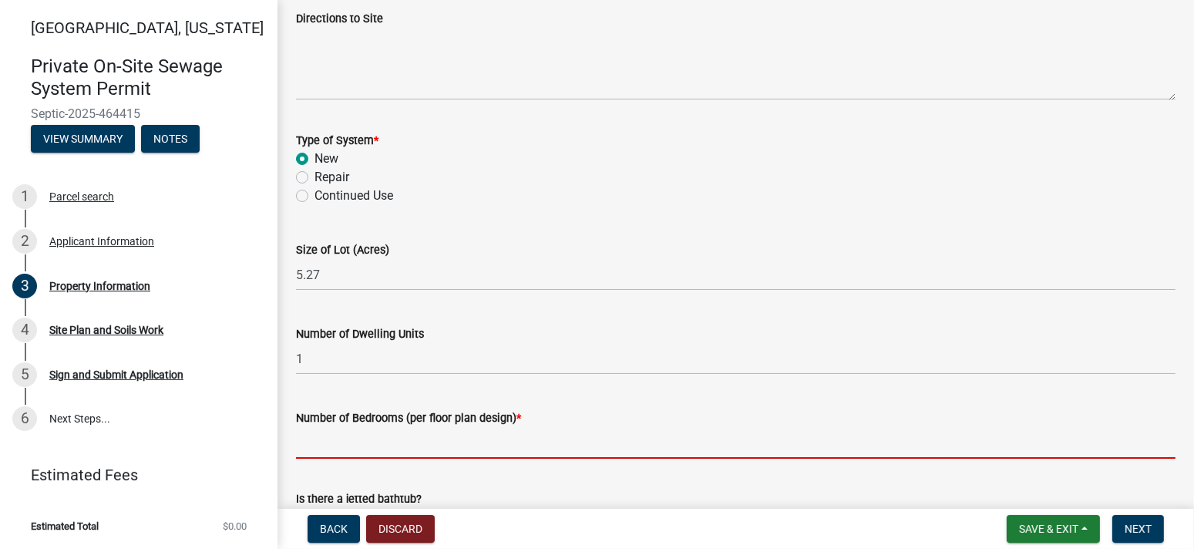
click at [325, 447] on input "Number of Bedrooms (per floor plan design) *" at bounding box center [735, 443] width 879 height 32
type input "4"
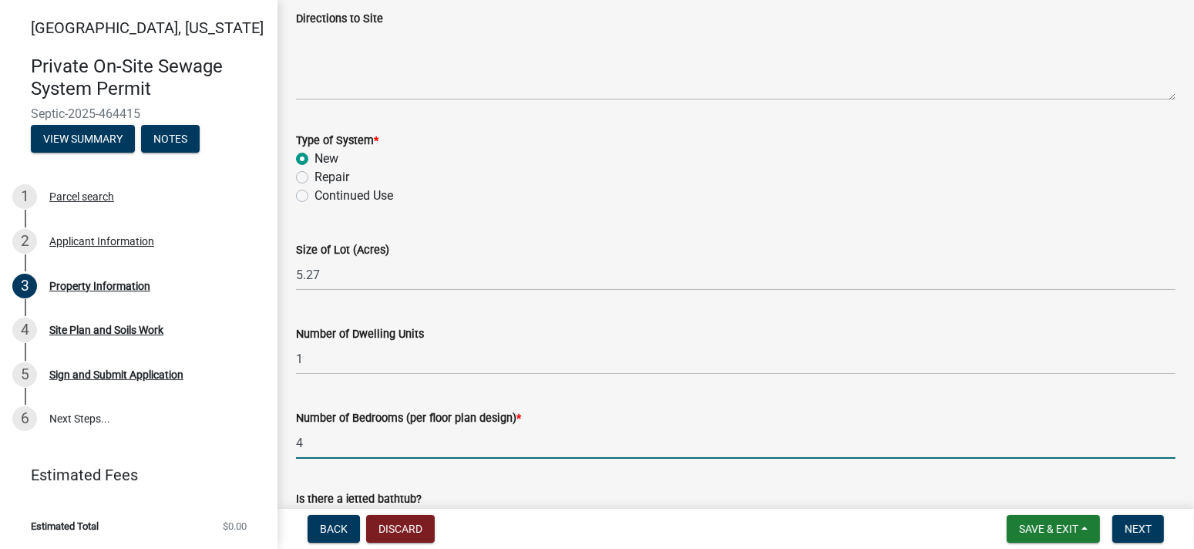
scroll to position [1027, 0]
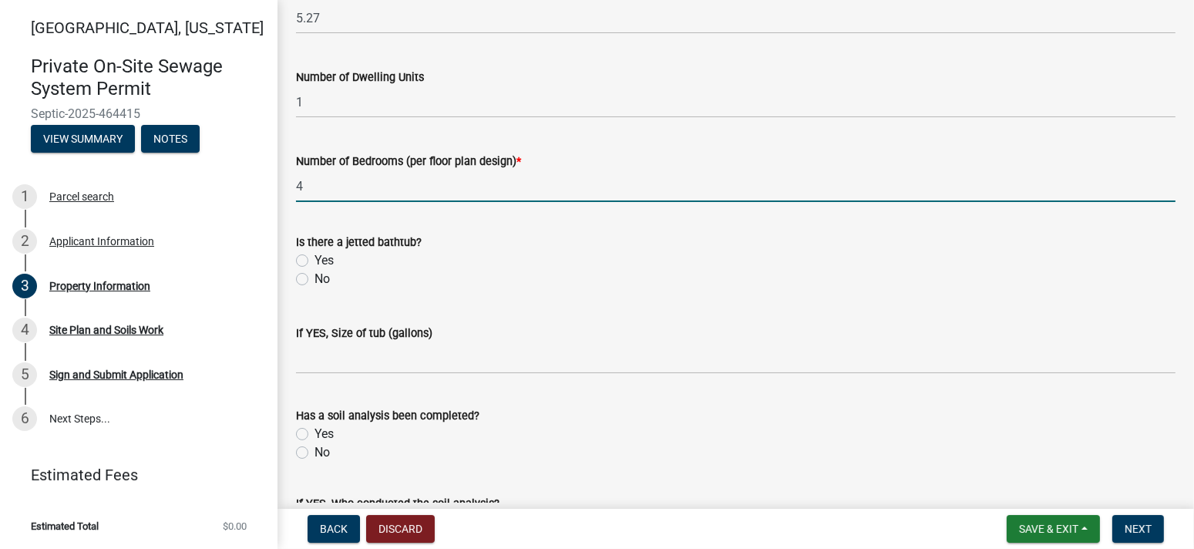
click at [314, 281] on label "No" at bounding box center [321, 279] width 15 height 18
click at [314, 280] on input "No" at bounding box center [319, 275] width 10 height 10
radio input "true"
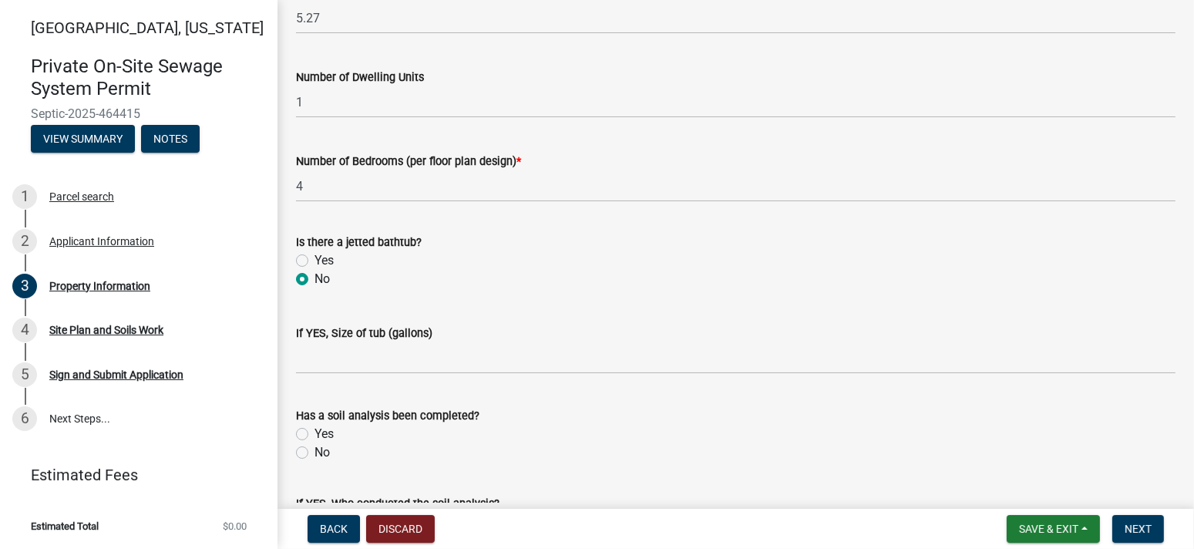
click at [314, 431] on label "Yes" at bounding box center [323, 434] width 19 height 18
click at [314, 431] on input "Yes" at bounding box center [319, 430] width 10 height 10
radio input "true"
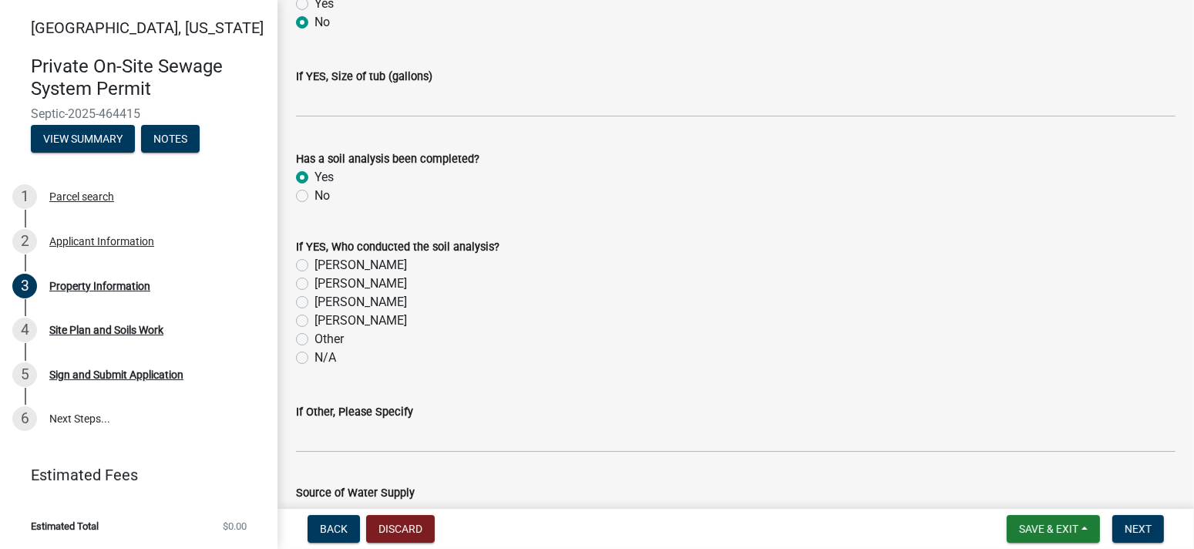
scroll to position [1412, 0]
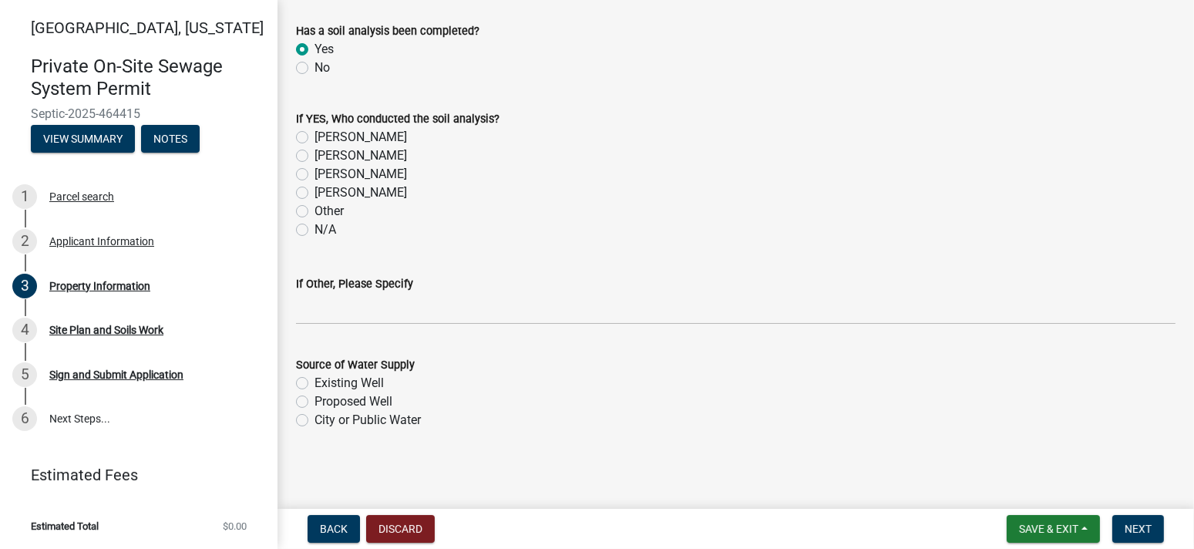
click at [314, 171] on label "[PERSON_NAME]" at bounding box center [360, 174] width 92 height 18
click at [314, 171] on input "[PERSON_NAME]" at bounding box center [319, 170] width 10 height 10
radio input "true"
click at [314, 404] on label "Proposed Well" at bounding box center [353, 401] width 78 height 18
click at [314, 402] on input "Proposed Well" at bounding box center [319, 397] width 10 height 10
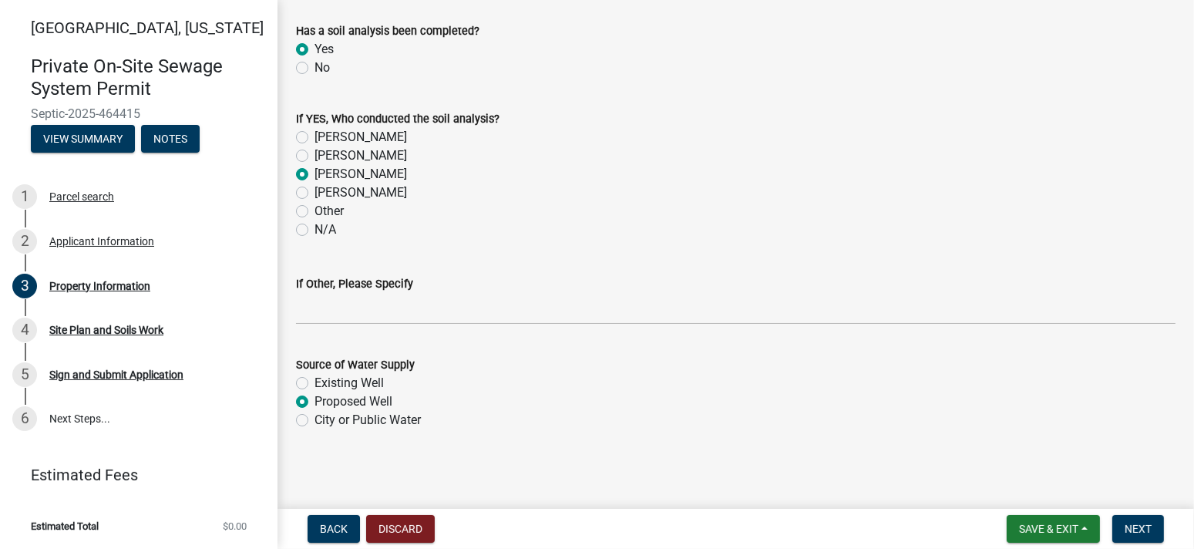
radio input "true"
click at [1134, 531] on span "Next" at bounding box center [1137, 528] width 27 height 12
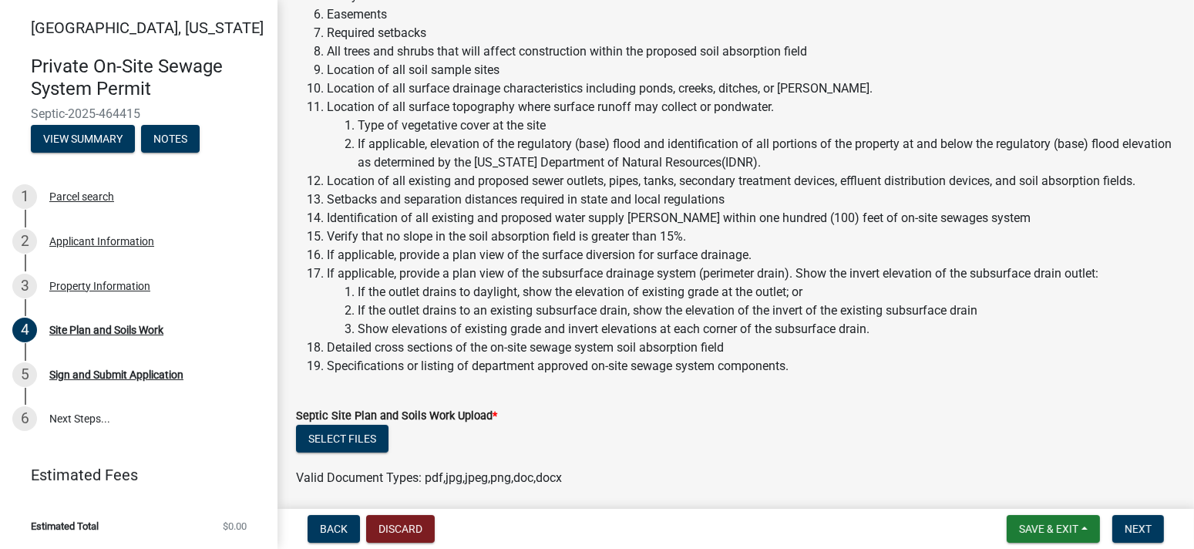
scroll to position [513, 0]
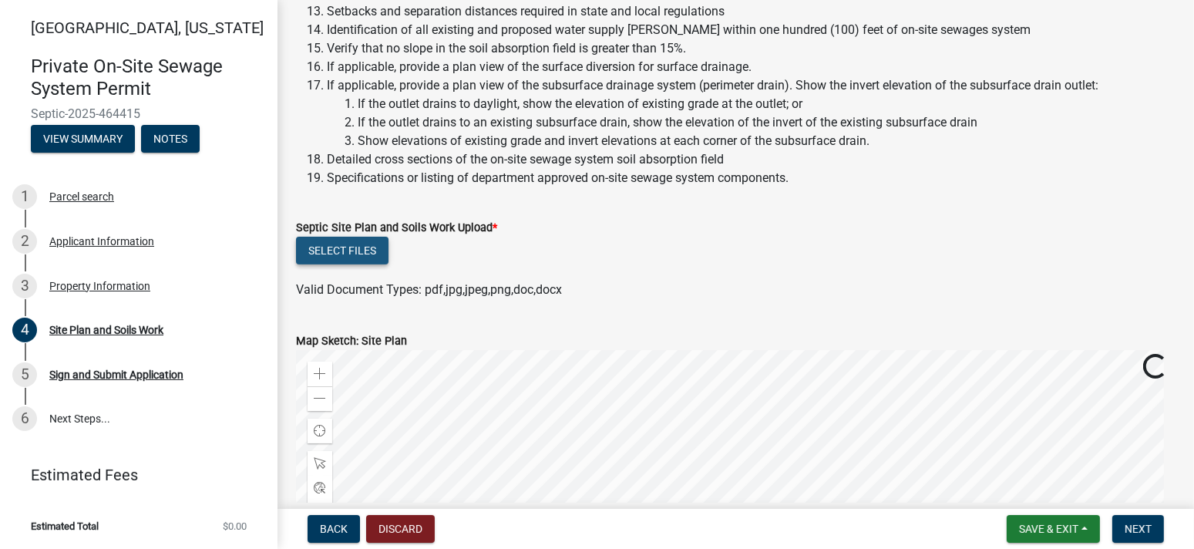
click at [359, 251] on button "Select files" at bounding box center [342, 251] width 92 height 28
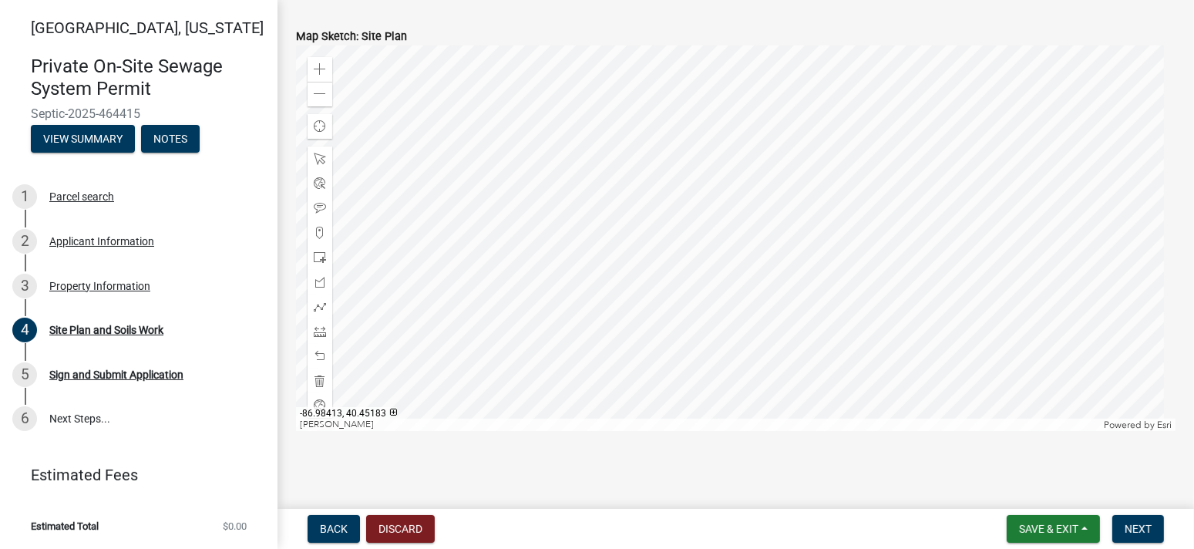
scroll to position [875, 0]
click at [1149, 543] on nav "Back Discard Save & Exit Save Save & Exit Next" at bounding box center [735, 529] width 916 height 40
click at [1137, 527] on span "Next" at bounding box center [1137, 528] width 27 height 12
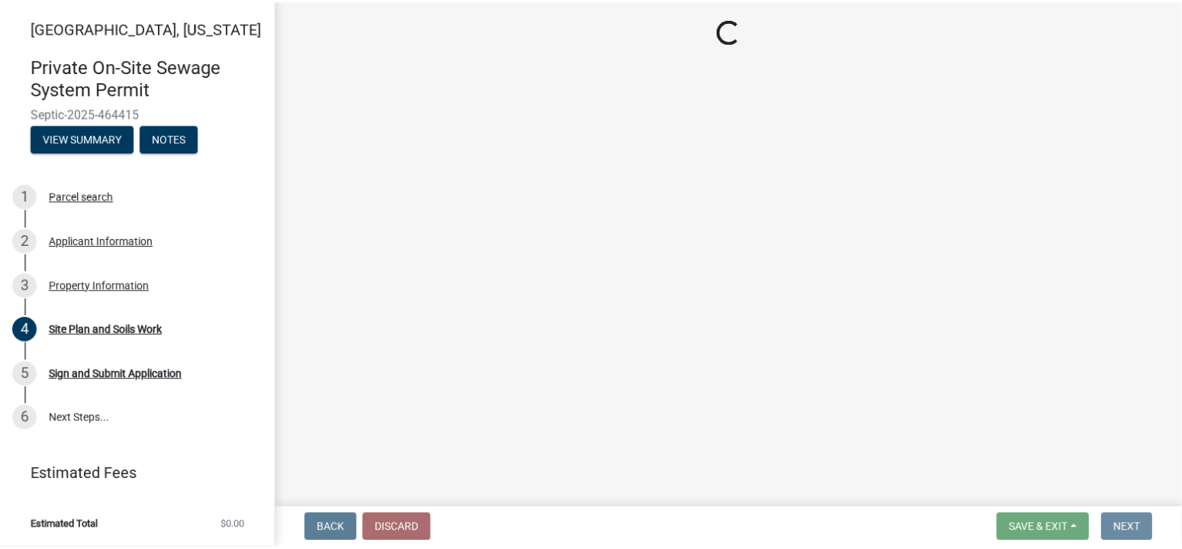
scroll to position [0, 0]
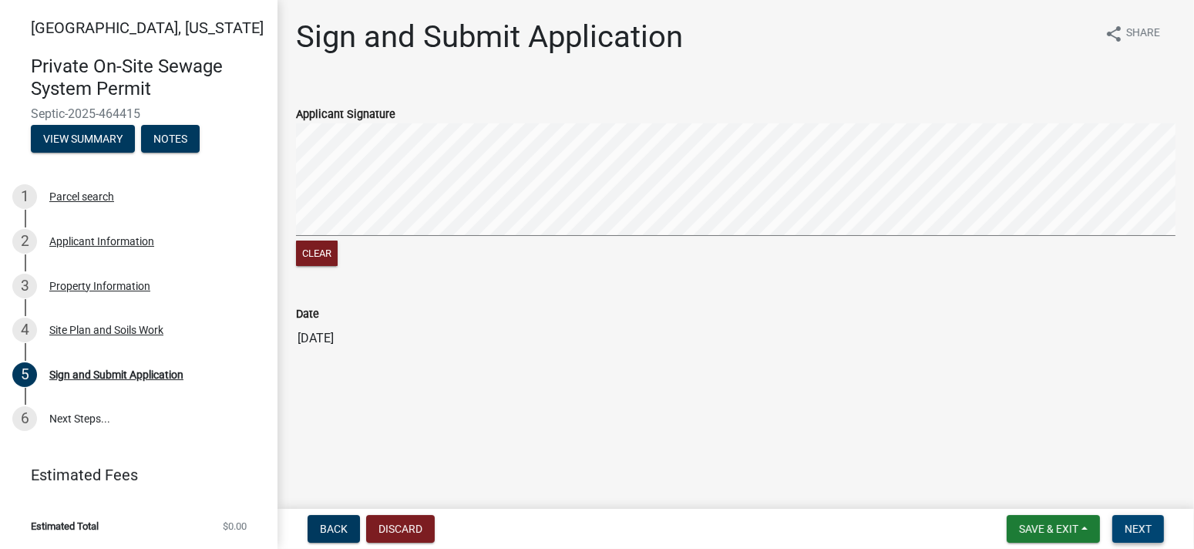
click at [1123, 521] on button "Next" at bounding box center [1138, 529] width 52 height 28
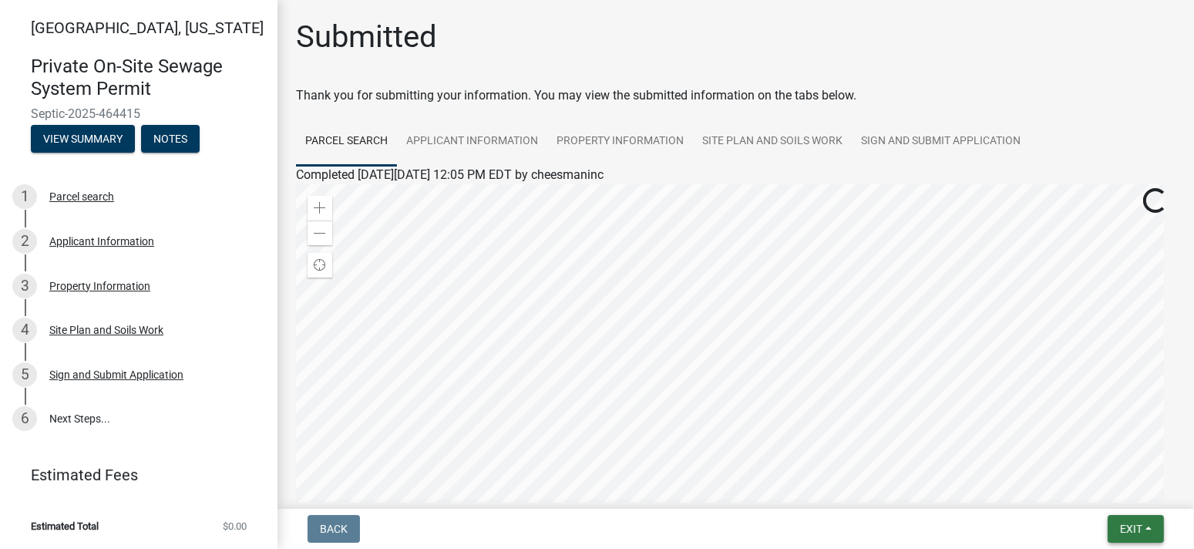
click at [1150, 529] on button "Exit" at bounding box center [1135, 529] width 56 height 28
click at [1113, 492] on button "Save & Exit" at bounding box center [1100, 488] width 123 height 37
